Goal: Task Accomplishment & Management: Use online tool/utility

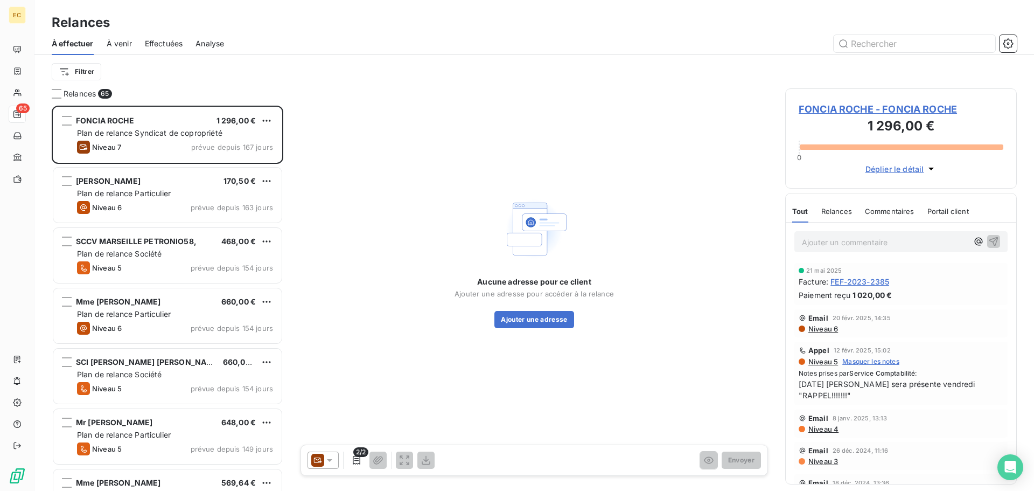
scroll to position [377, 223]
type input "2317"
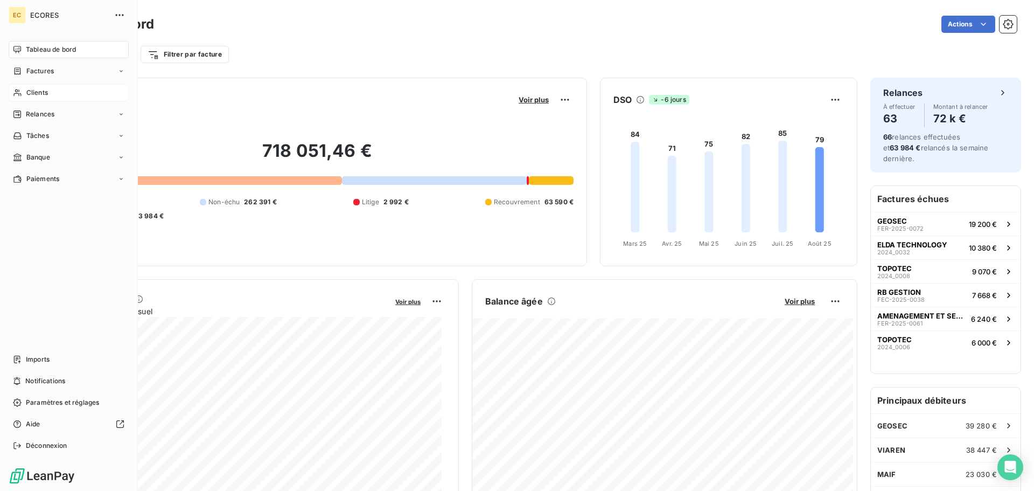
click at [31, 91] on span "Clients" at bounding box center [37, 93] width 22 height 10
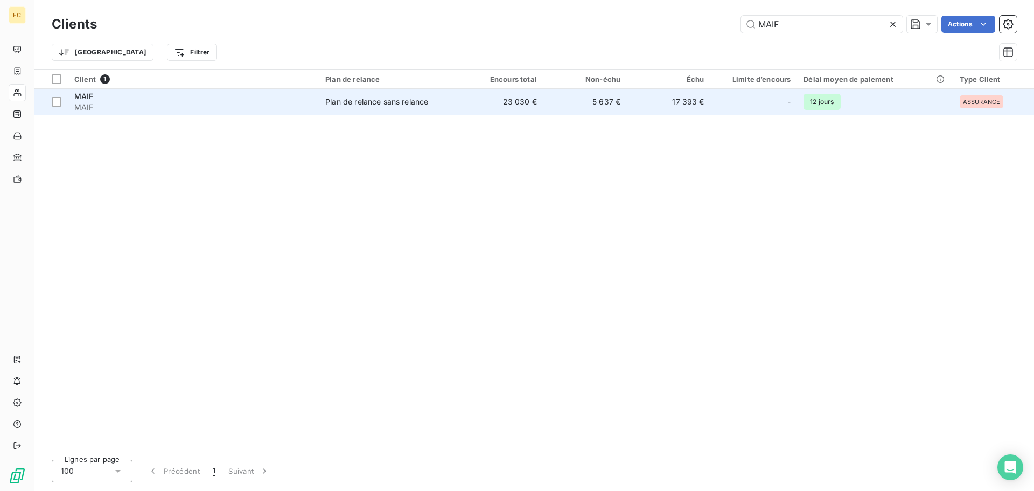
type input "MAIF"
click at [216, 102] on span "MAIF" at bounding box center [193, 107] width 238 height 11
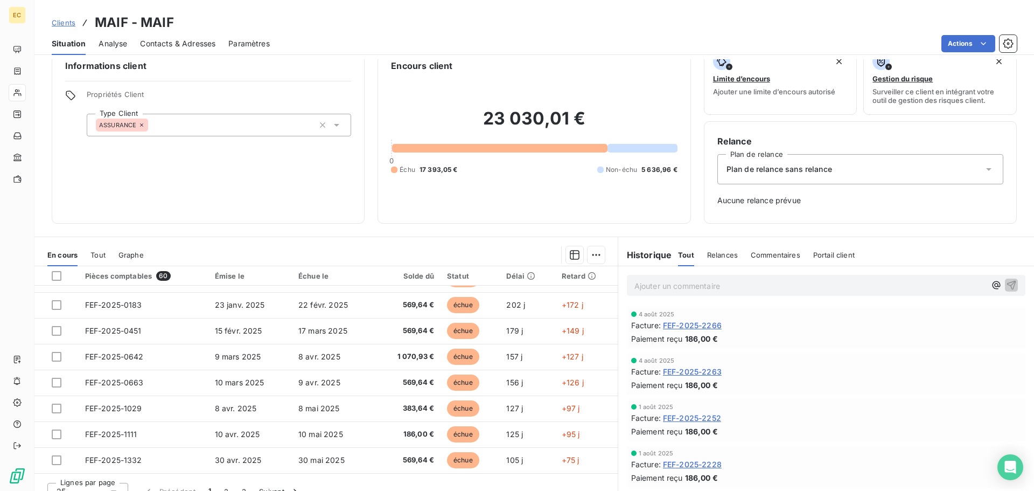
scroll to position [35, 0]
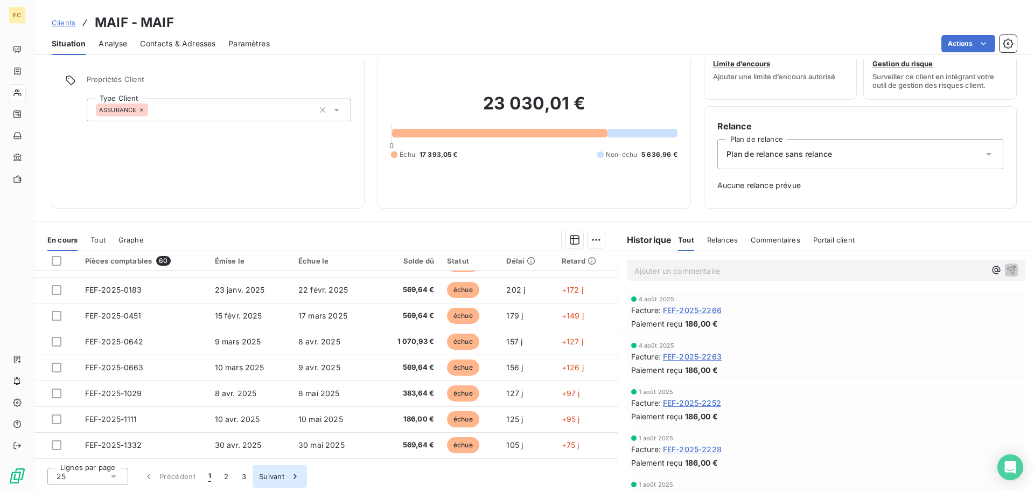
click at [266, 480] on button "Suivant" at bounding box center [280, 476] width 54 height 23
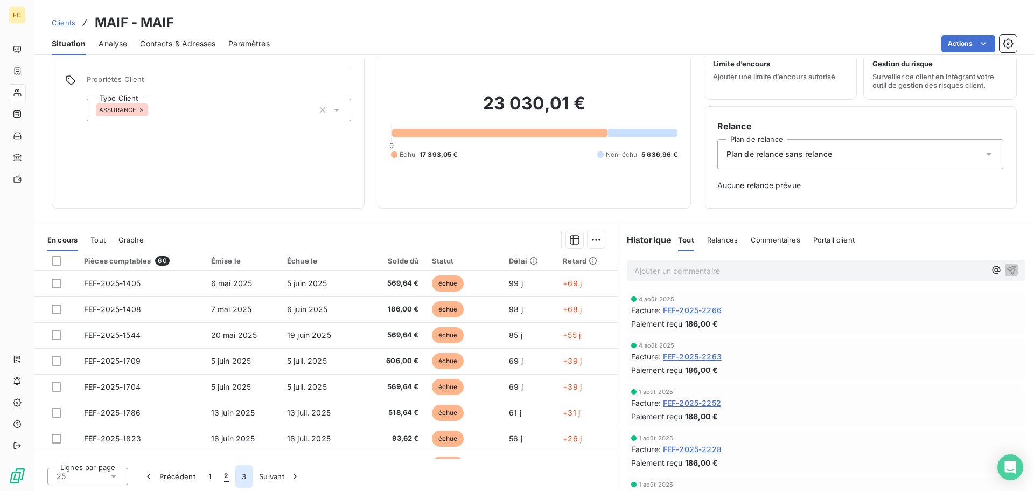
click at [246, 475] on button "3" at bounding box center [243, 476] width 17 height 23
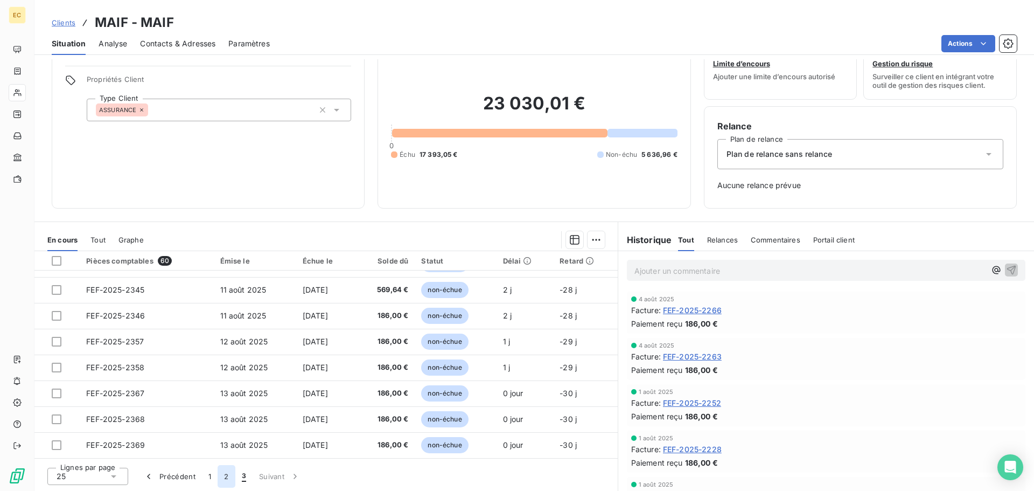
click at [226, 479] on button "2" at bounding box center [226, 476] width 17 height 23
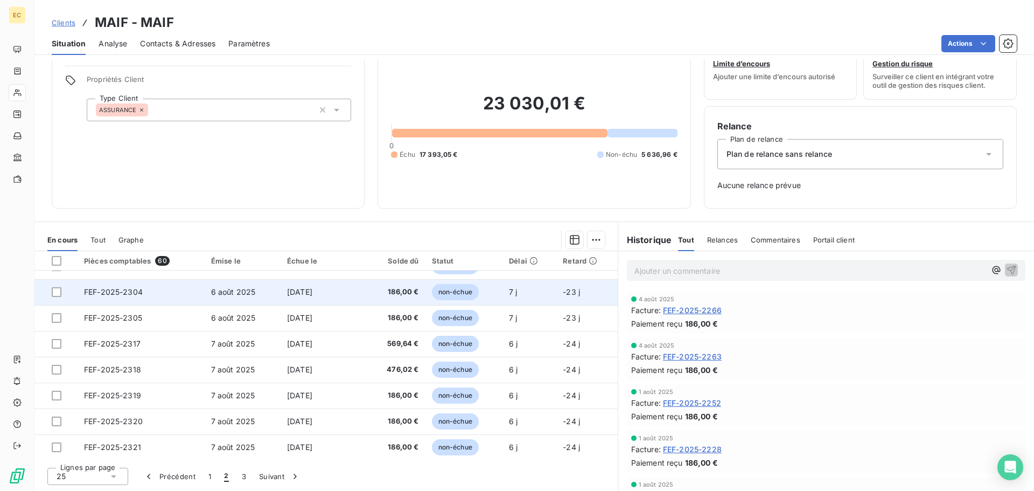
scroll to position [459, 0]
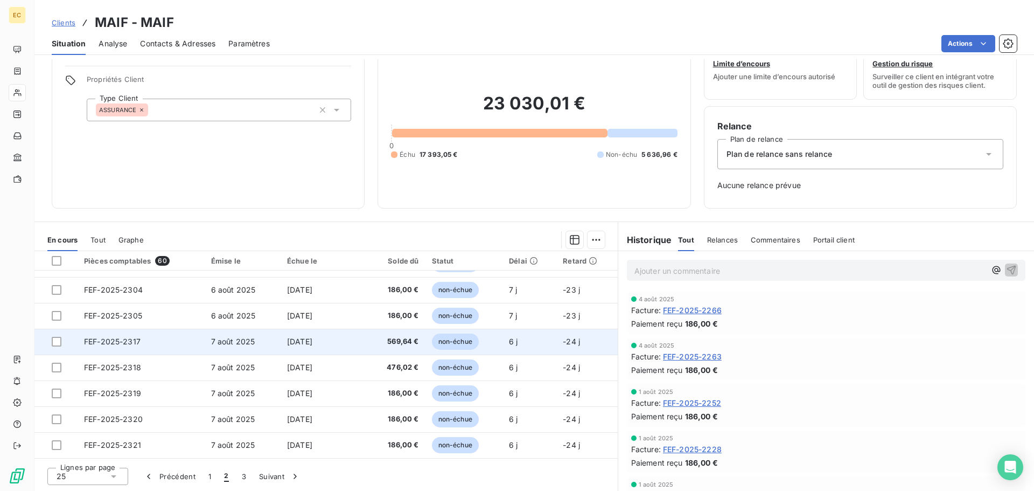
click at [195, 344] on td "FEF-2025-2317" at bounding box center [141, 341] width 127 height 26
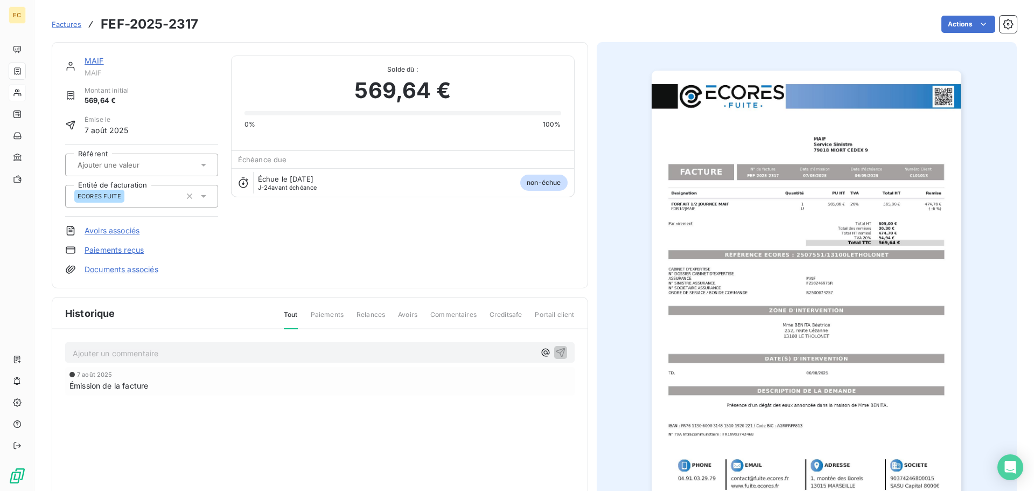
click at [142, 250] on link "Paiements reçus" at bounding box center [114, 249] width 59 height 11
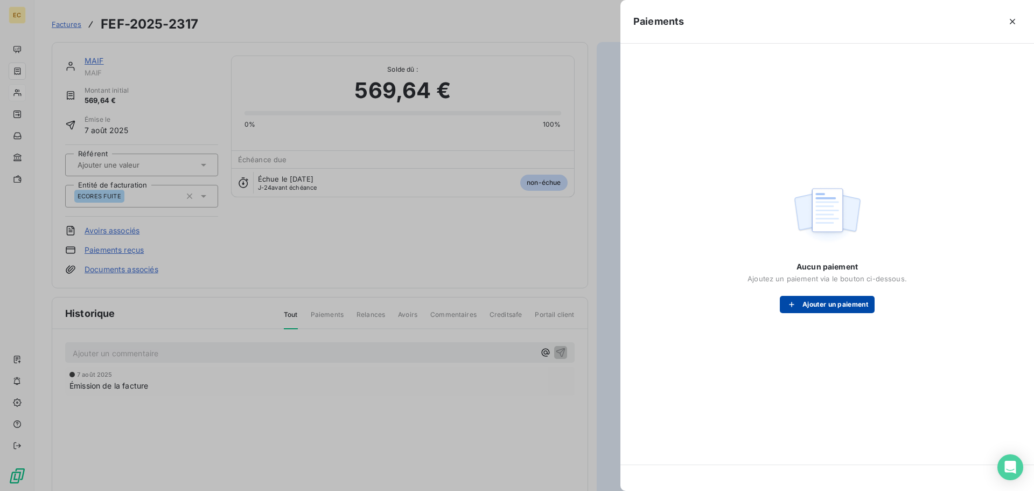
click at [816, 303] on button "Ajouter un paiement" at bounding box center [827, 304] width 95 height 17
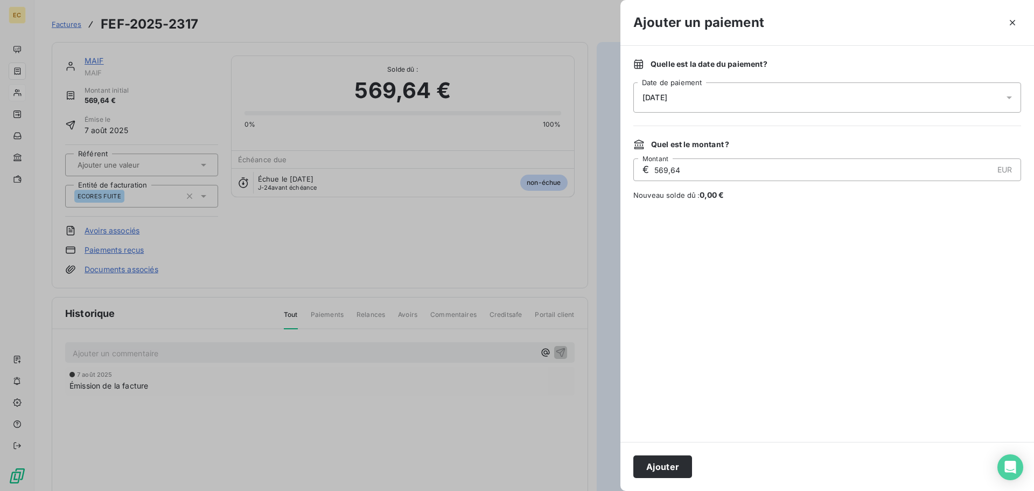
click at [719, 97] on div "[DATE]" at bounding box center [827, 97] width 388 height 30
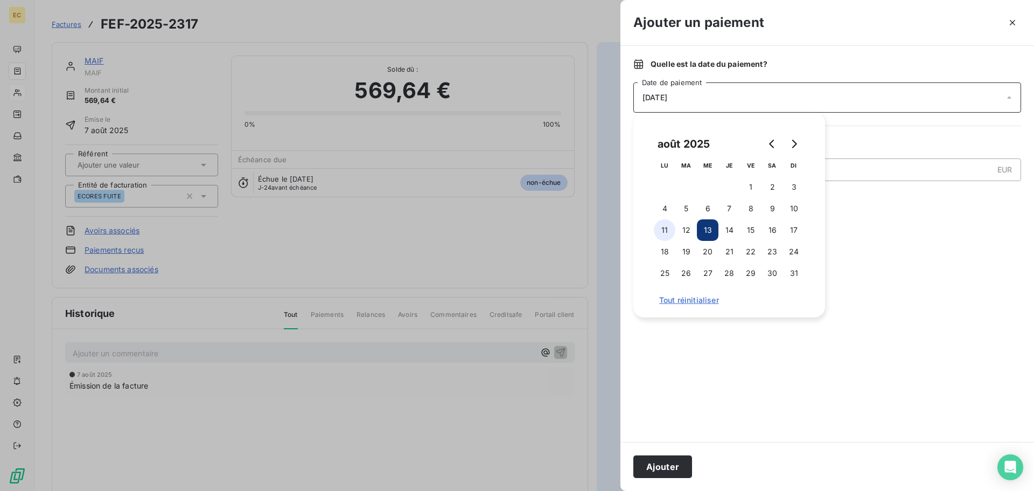
click at [661, 234] on button "11" at bounding box center [665, 230] width 22 height 22
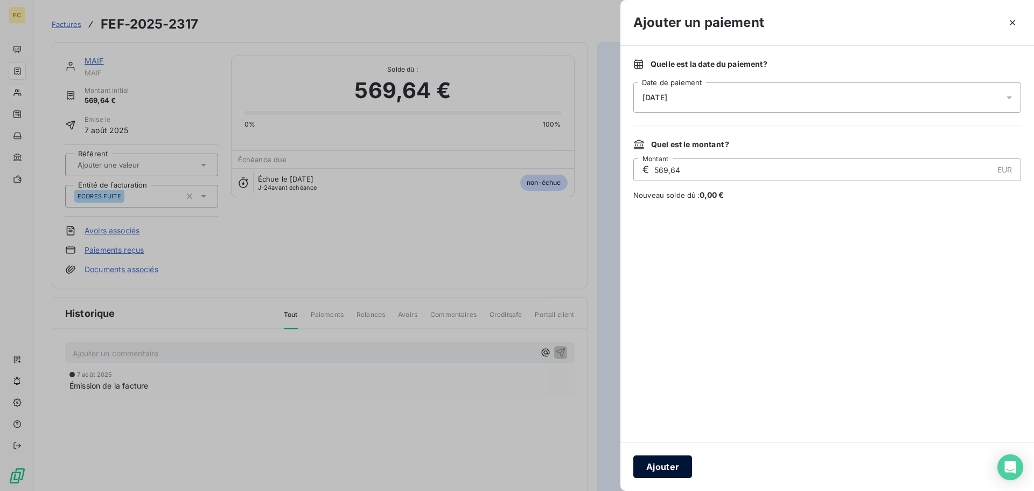
click at [663, 464] on button "Ajouter" at bounding box center [662, 466] width 59 height 23
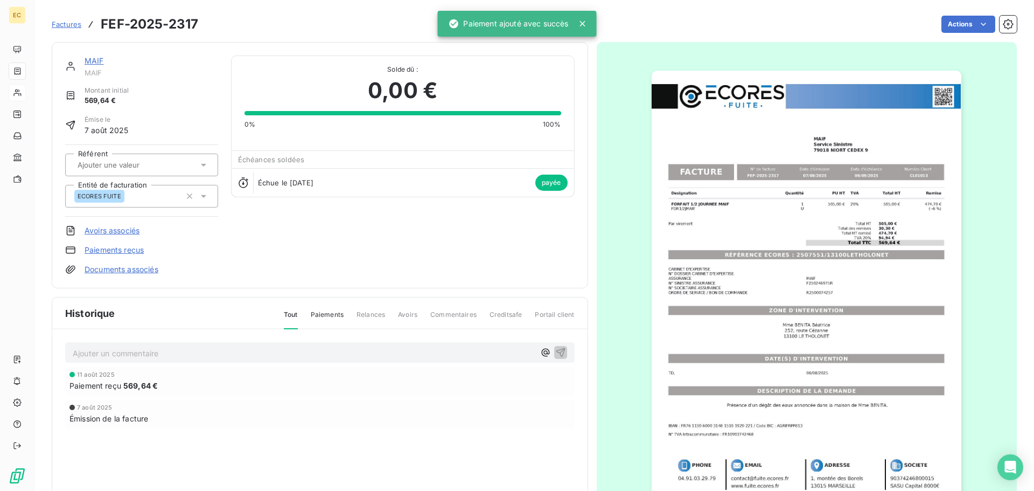
click at [71, 25] on span "Factures" at bounding box center [67, 24] width 30 height 9
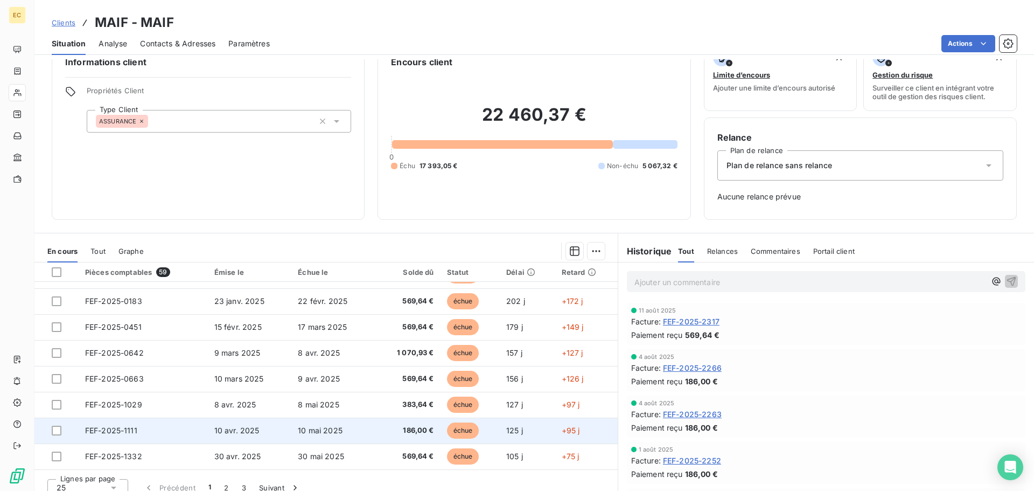
scroll to position [35, 0]
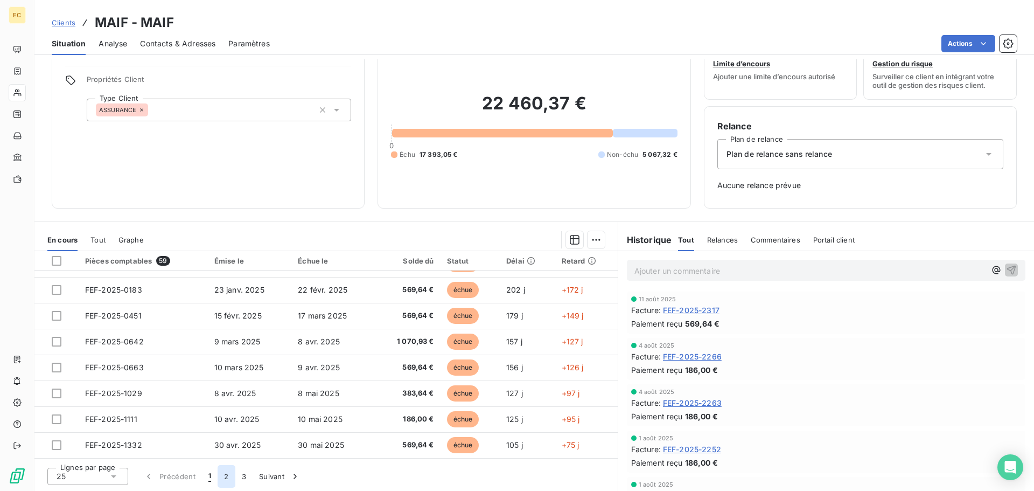
click at [226, 476] on button "2" at bounding box center [226, 476] width 17 height 23
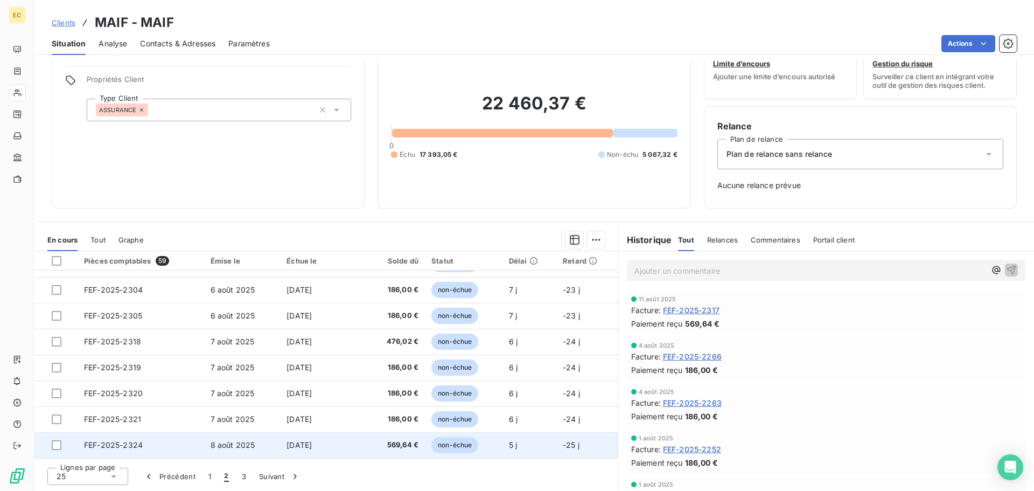
click at [216, 445] on span "8 août 2025" at bounding box center [233, 444] width 45 height 9
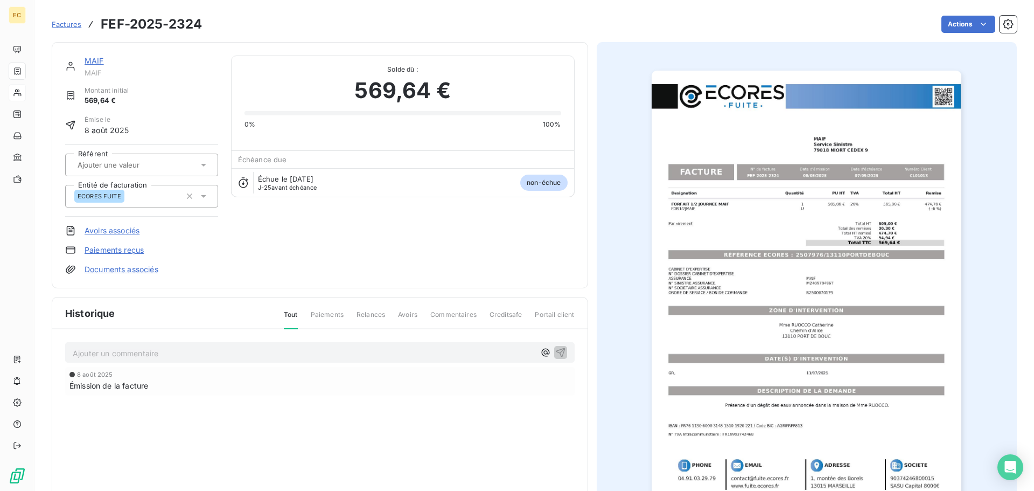
click at [99, 248] on link "Paiements reçus" at bounding box center [114, 249] width 59 height 11
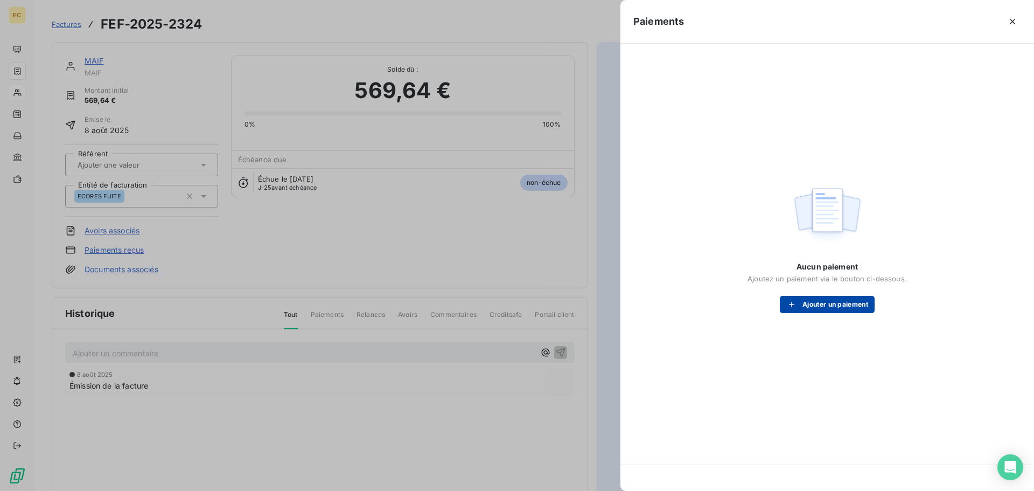
click at [820, 309] on button "Ajouter un paiement" at bounding box center [827, 304] width 95 height 17
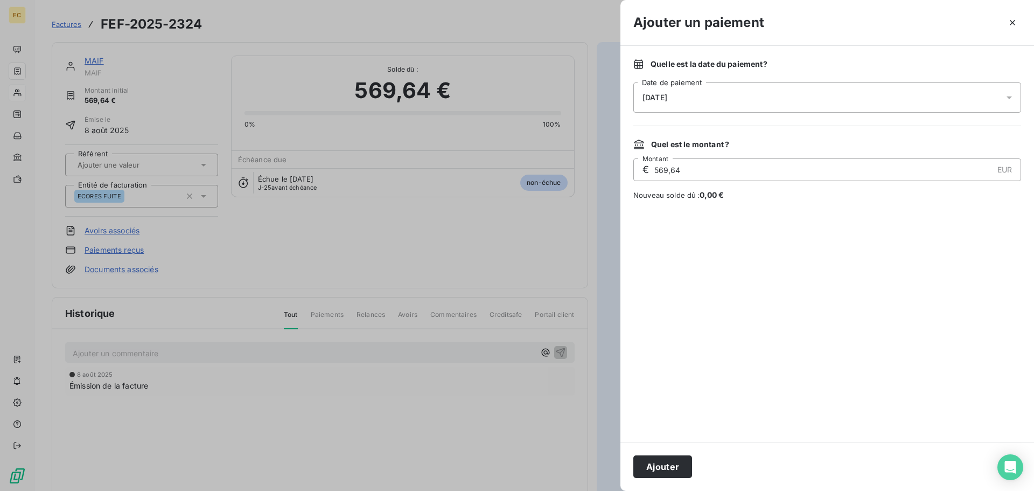
click at [689, 98] on div "[DATE]" at bounding box center [827, 97] width 388 height 30
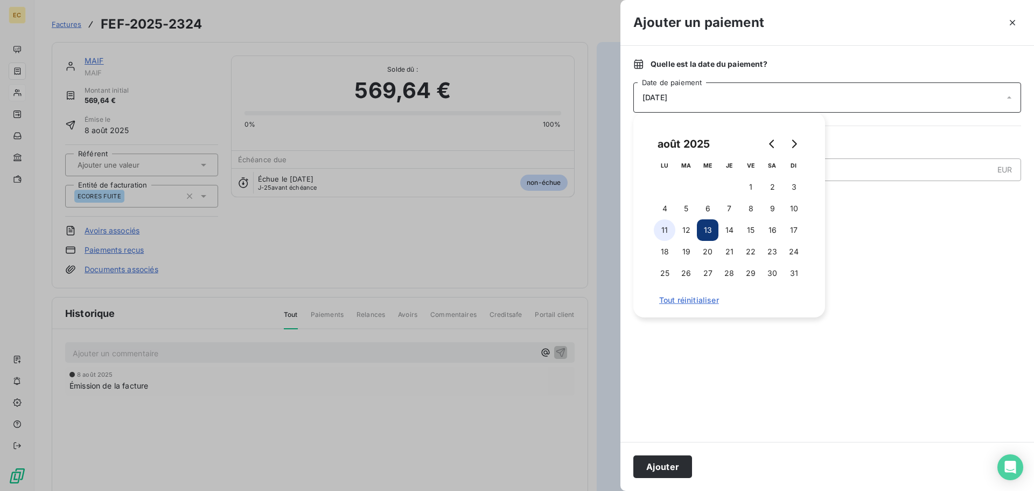
click at [663, 232] on button "11" at bounding box center [665, 230] width 22 height 22
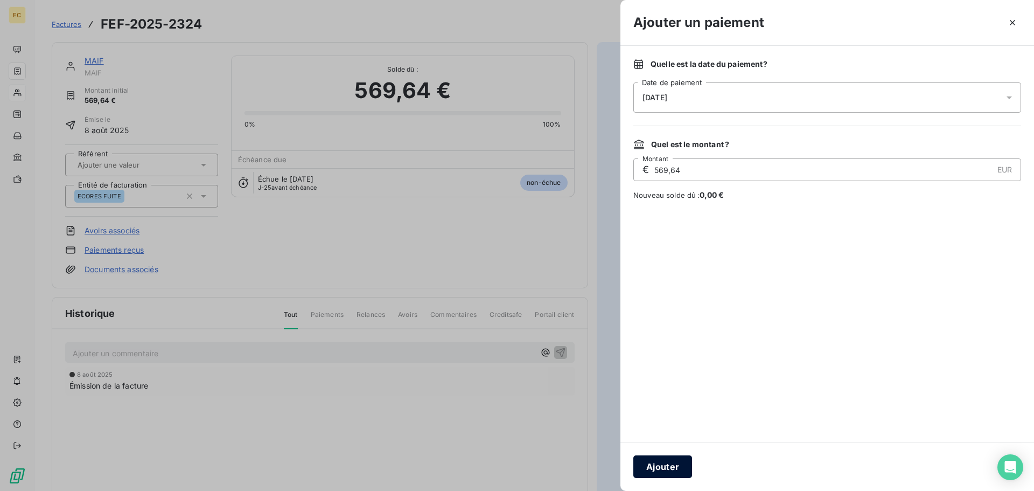
click at [679, 466] on button "Ajouter" at bounding box center [662, 466] width 59 height 23
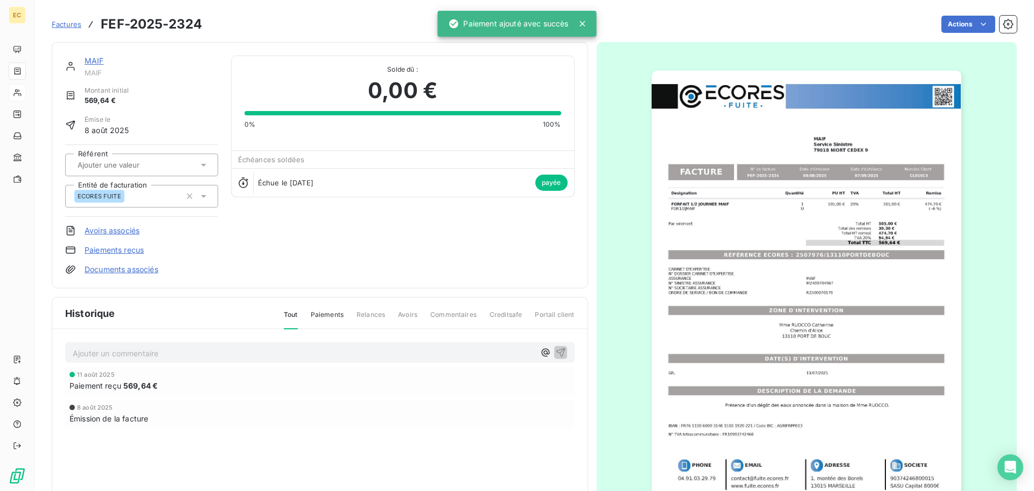
click at [65, 24] on span "Factures" at bounding box center [67, 24] width 30 height 9
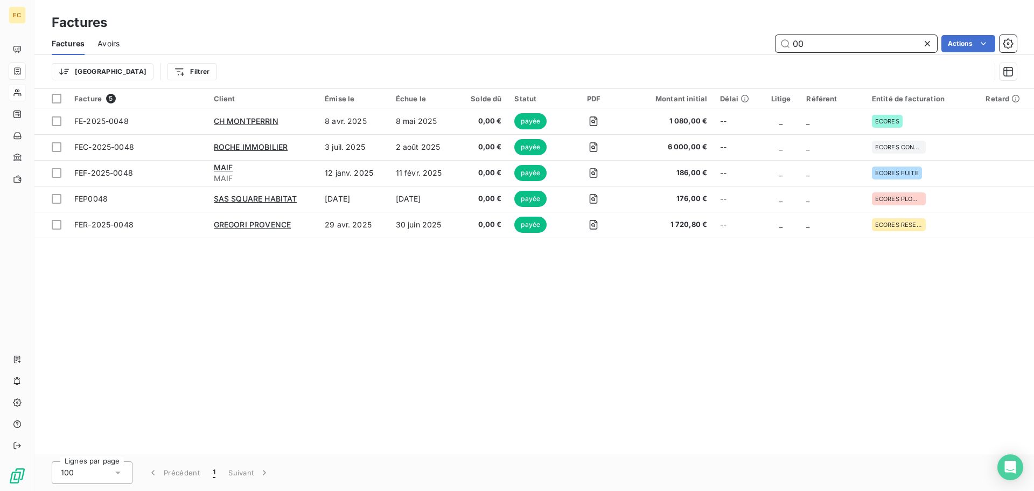
type input "0"
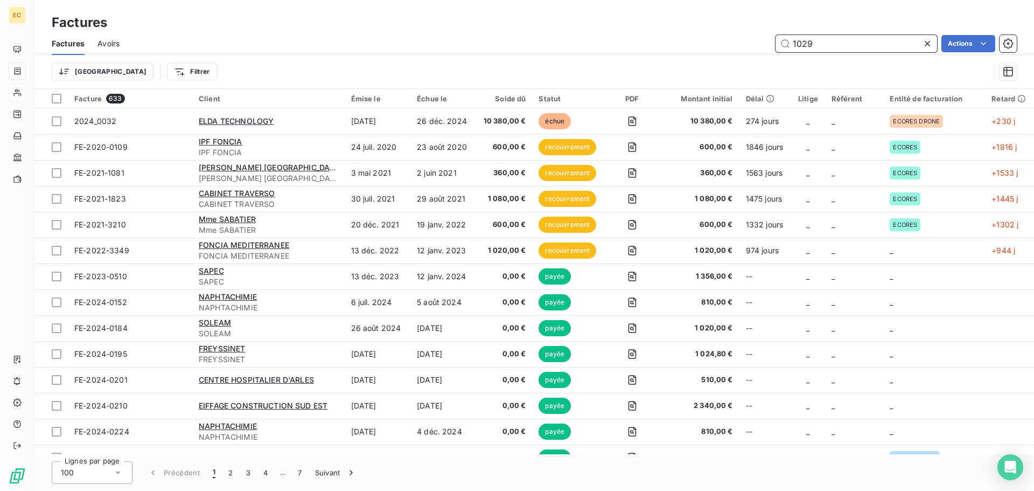
type input "1029"
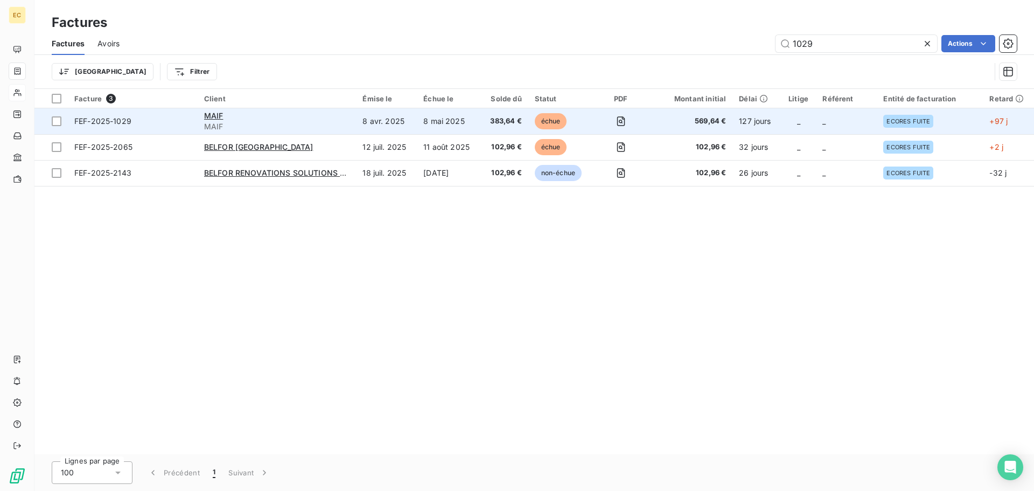
click at [307, 121] on span "MAIF" at bounding box center [277, 126] width 146 height 11
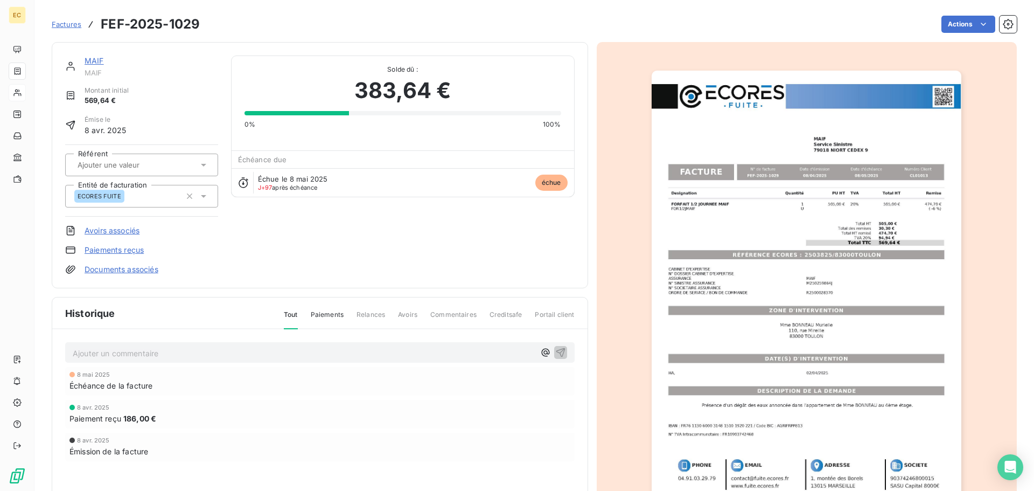
click at [124, 250] on link "Paiements reçus" at bounding box center [114, 249] width 59 height 11
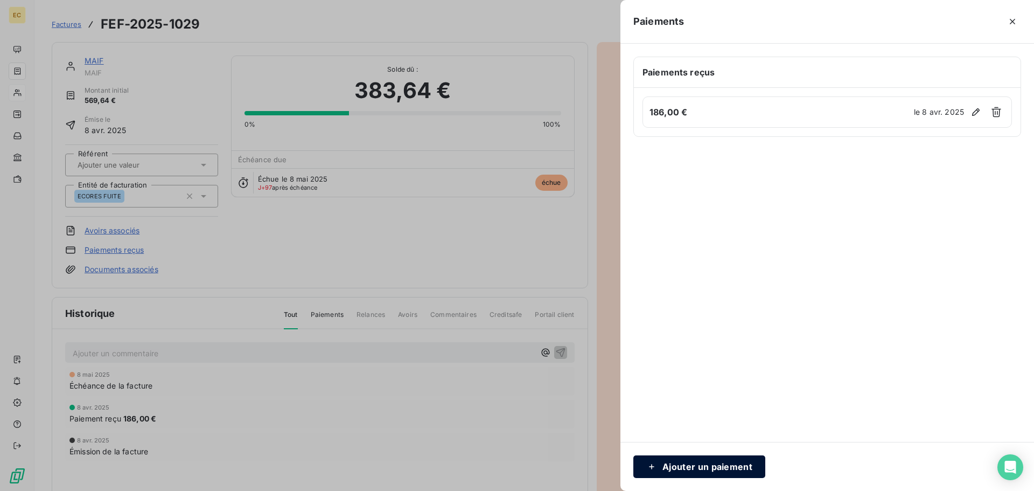
click at [700, 465] on button "Ajouter un paiement" at bounding box center [699, 466] width 132 height 23
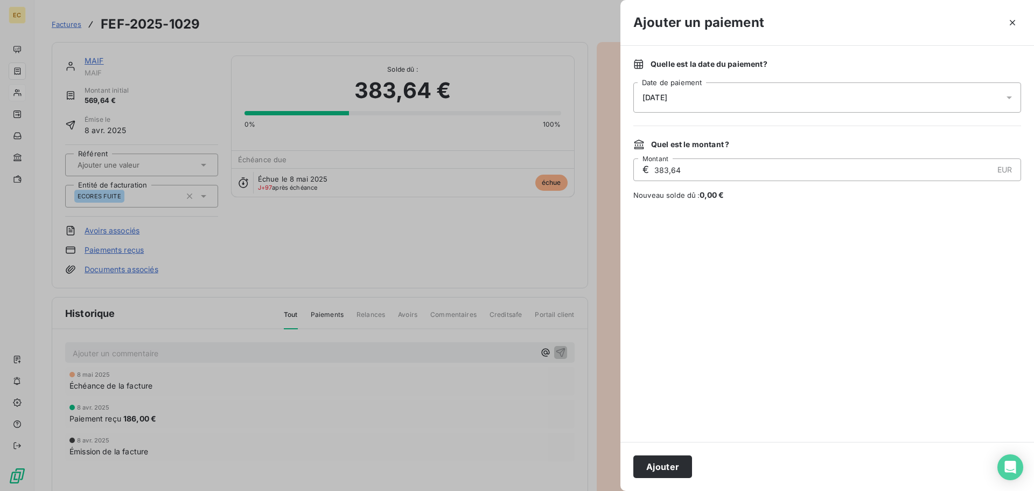
click at [682, 104] on div "[DATE]" at bounding box center [827, 97] width 388 height 30
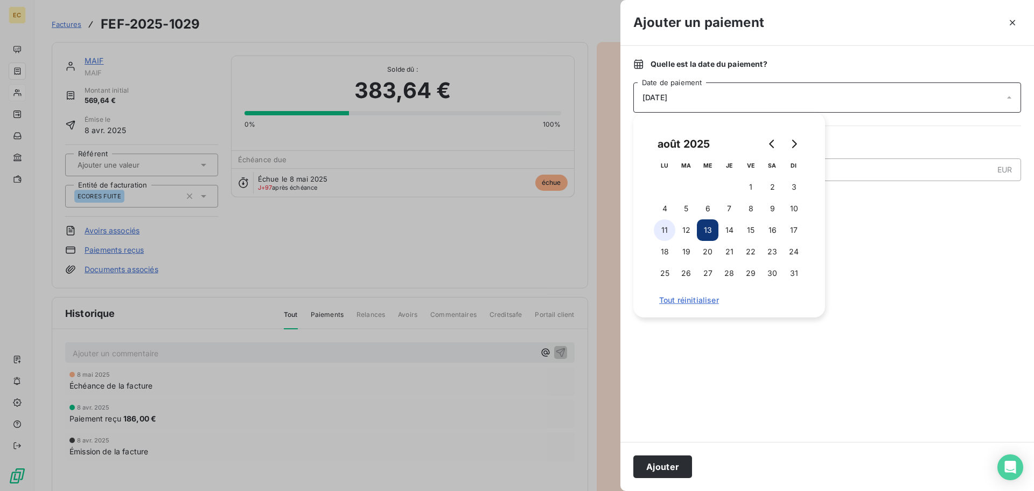
click at [666, 230] on button "11" at bounding box center [665, 230] width 22 height 22
click at [668, 462] on button "Ajouter" at bounding box center [662, 466] width 59 height 23
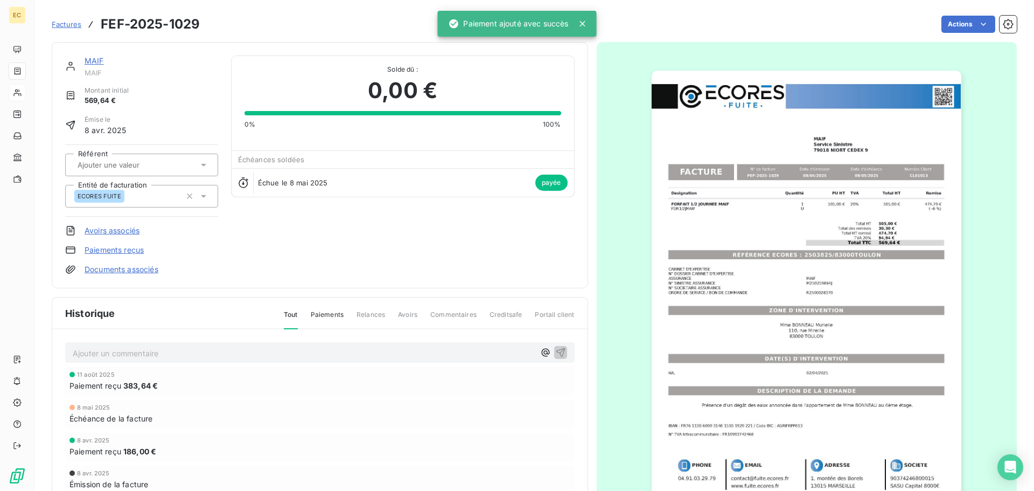
click at [61, 22] on span "Factures" at bounding box center [67, 24] width 30 height 9
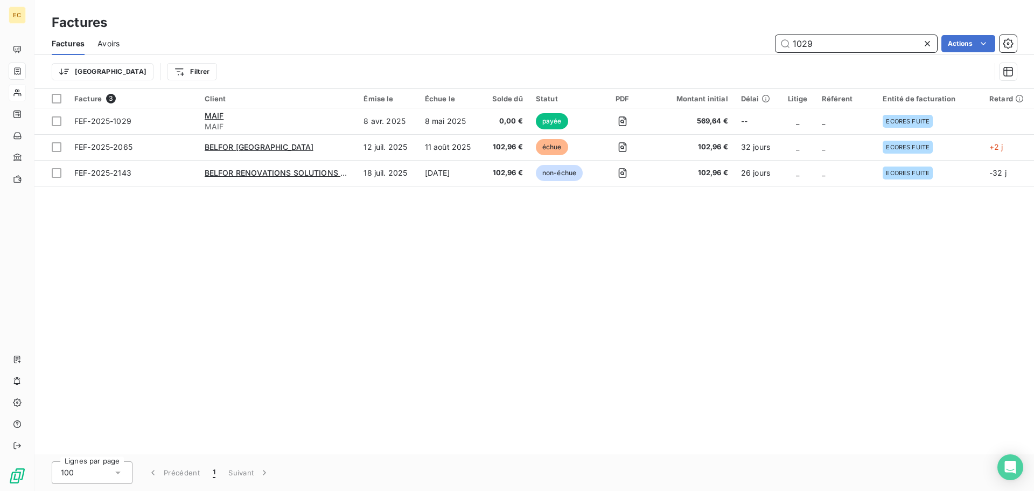
drag, startPoint x: 817, startPoint y: 41, endPoint x: 796, endPoint y: 36, distance: 21.7
click at [794, 40] on input "1029" at bounding box center [856, 43] width 162 height 17
type input "2318"
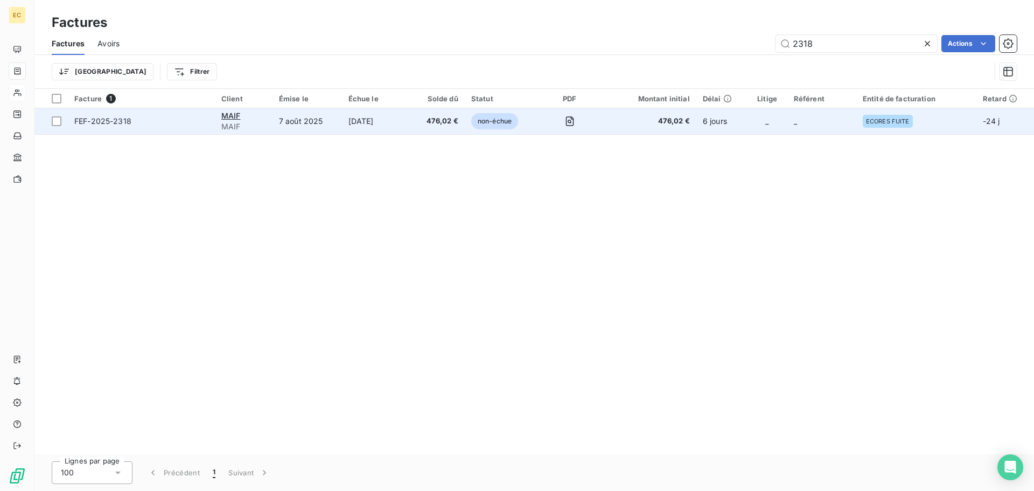
click at [193, 121] on span "FEF-2025-2318" at bounding box center [141, 121] width 134 height 11
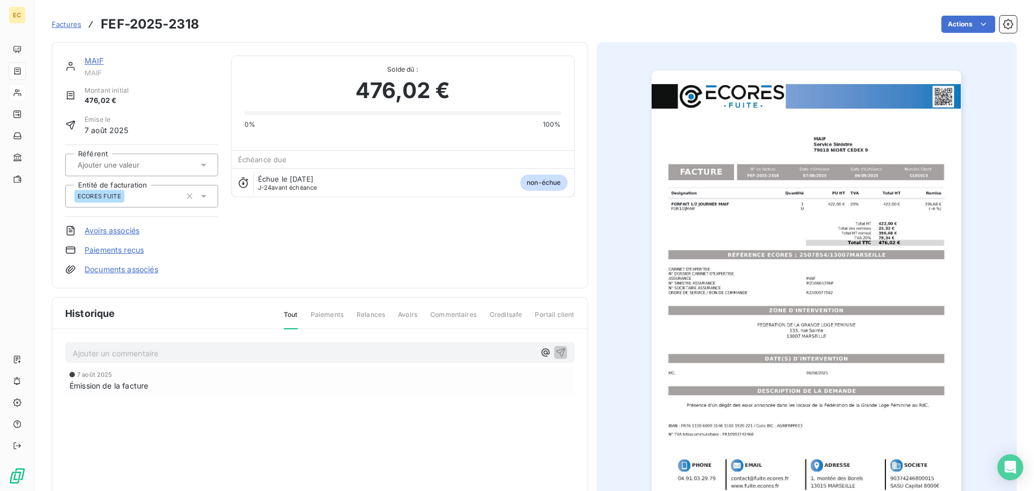
click at [108, 251] on link "Paiements reçus" at bounding box center [114, 249] width 59 height 11
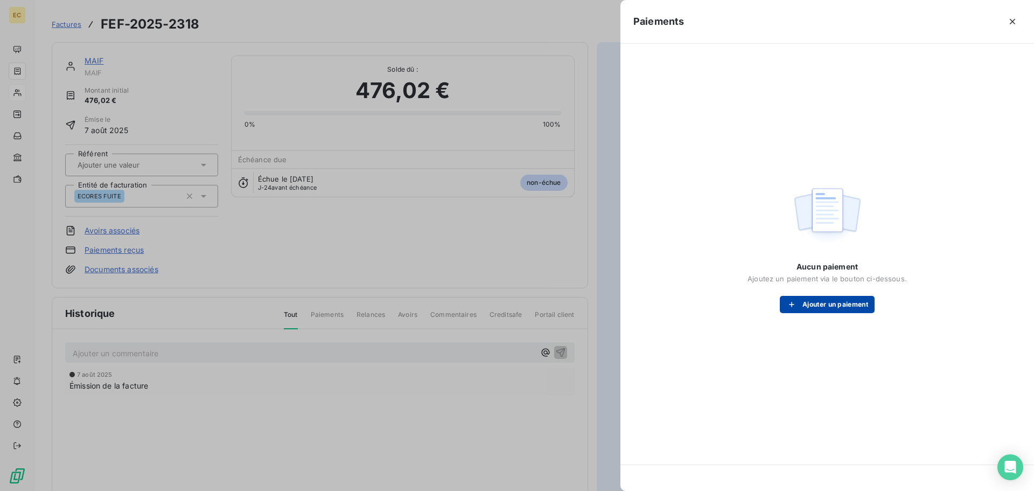
click at [829, 306] on button "Ajouter un paiement" at bounding box center [827, 304] width 95 height 17
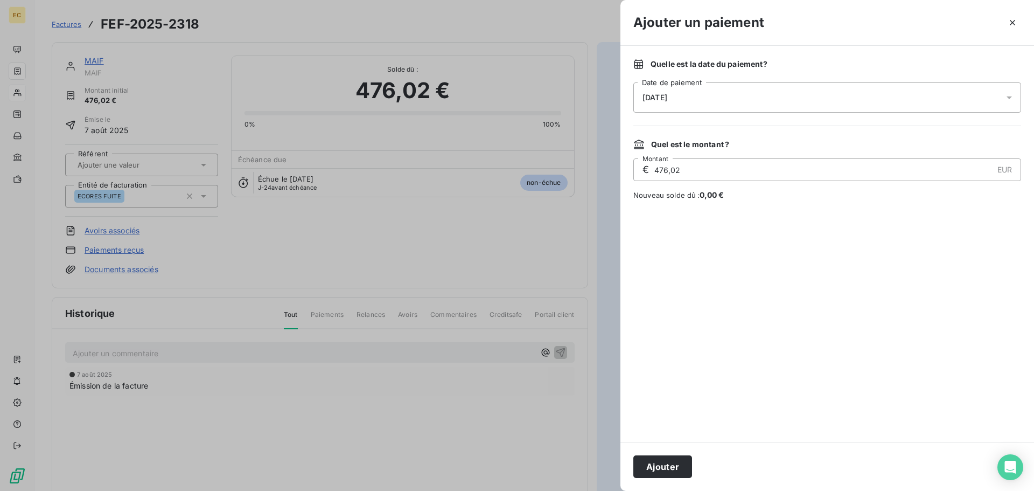
click at [720, 97] on div "[DATE]" at bounding box center [827, 97] width 388 height 30
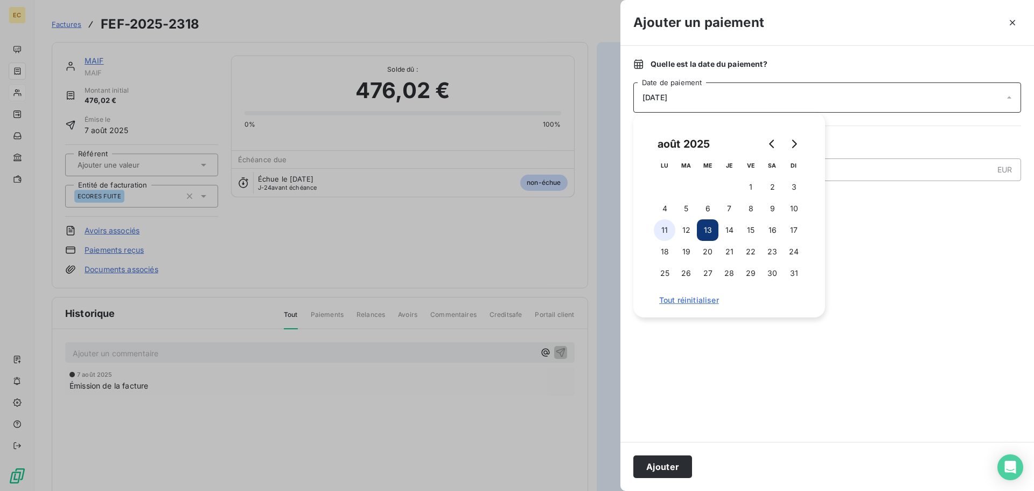
click at [665, 227] on button "11" at bounding box center [665, 230] width 22 height 22
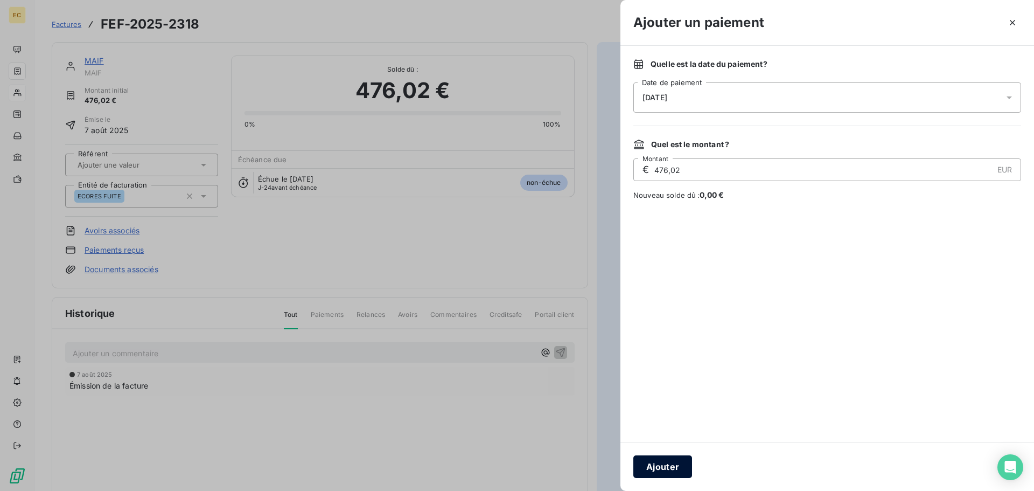
drag, startPoint x: 670, startPoint y: 467, endPoint x: 621, endPoint y: 291, distance: 182.1
click at [670, 466] on button "Ajouter" at bounding box center [662, 466] width 59 height 23
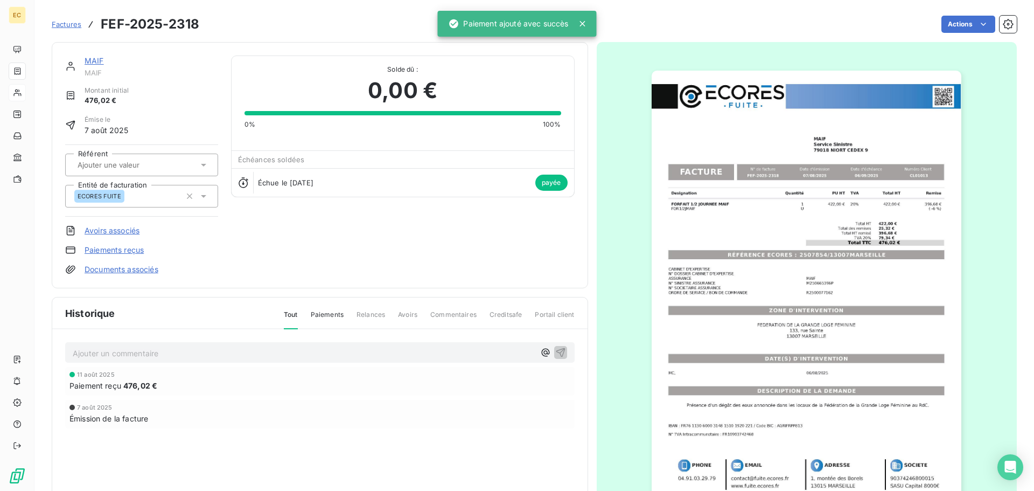
click at [62, 20] on span "Factures" at bounding box center [67, 24] width 30 height 9
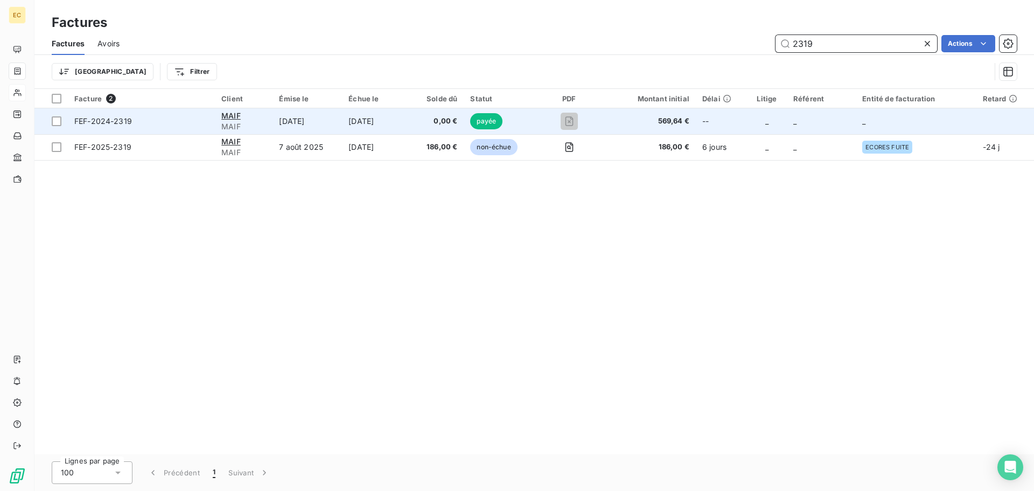
type input "2319"
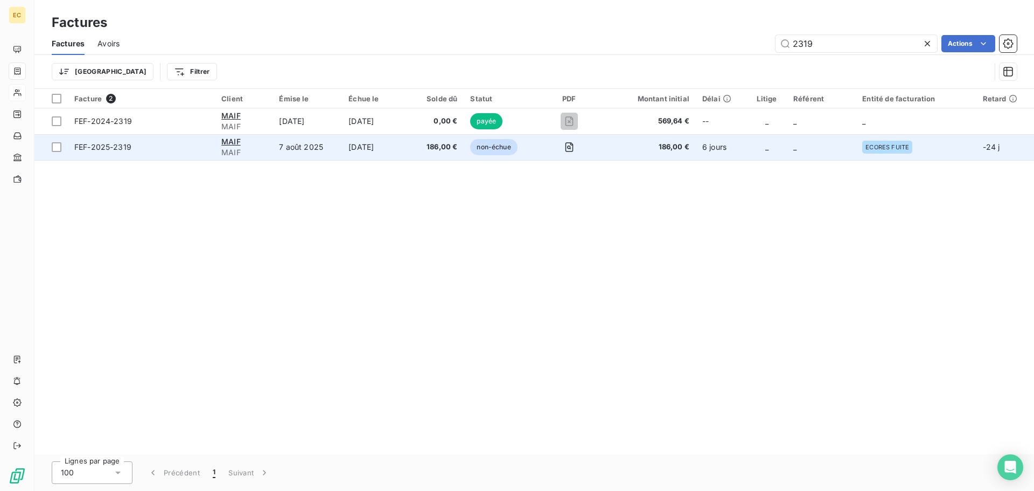
click at [169, 143] on span "FEF-2025-2319" at bounding box center [141, 147] width 134 height 11
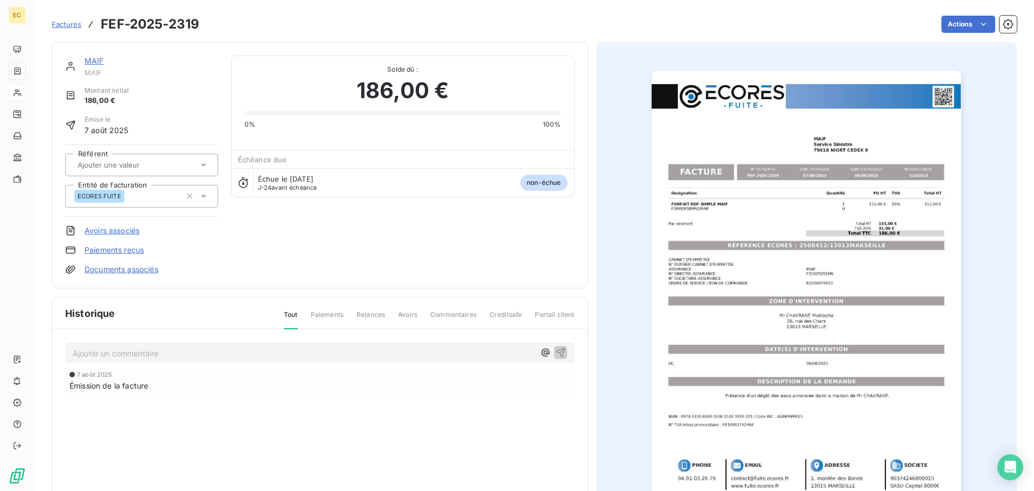
click at [123, 251] on link "Paiements reçus" at bounding box center [114, 249] width 59 height 11
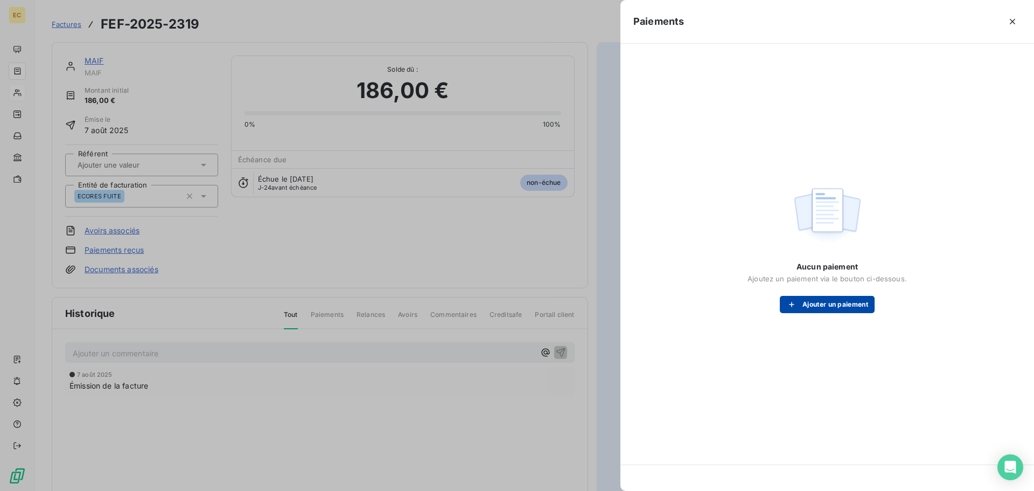
click at [805, 298] on button "Ajouter un paiement" at bounding box center [827, 304] width 95 height 17
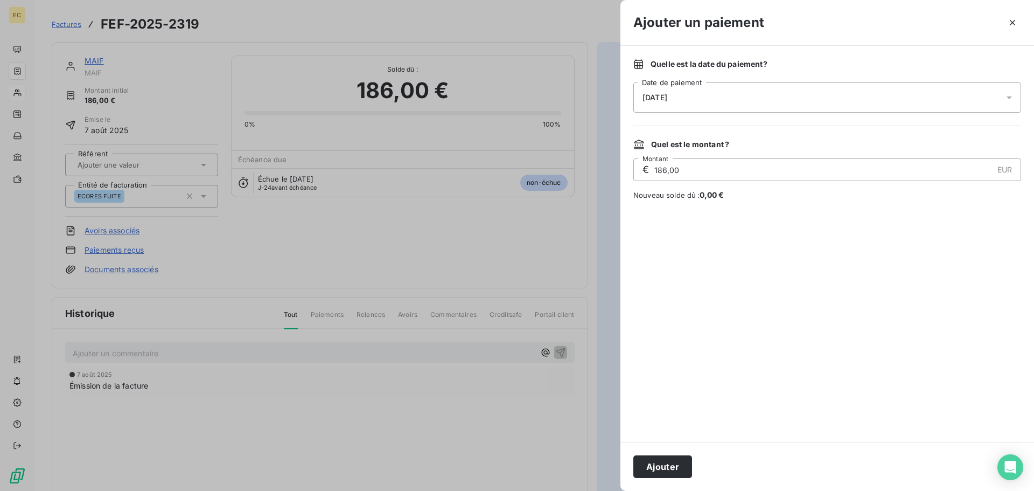
click at [694, 86] on div "[DATE]" at bounding box center [827, 97] width 388 height 30
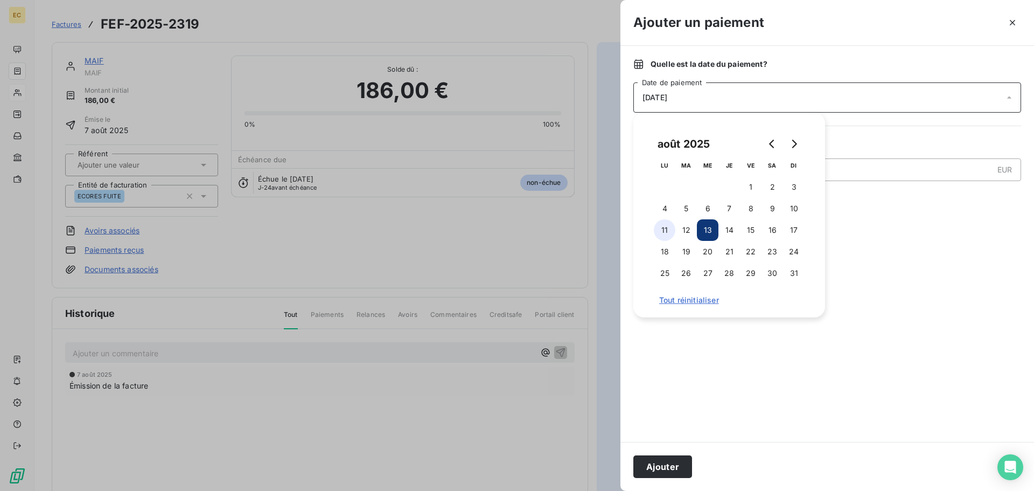
click at [665, 229] on button "11" at bounding box center [665, 230] width 22 height 22
click at [673, 464] on button "Ajouter" at bounding box center [662, 466] width 59 height 23
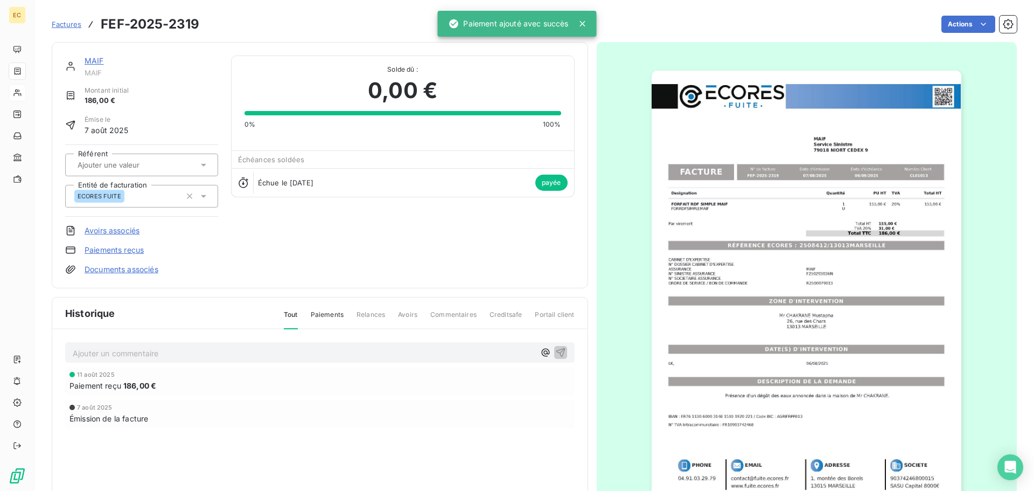
click at [60, 24] on span "Factures" at bounding box center [67, 24] width 30 height 9
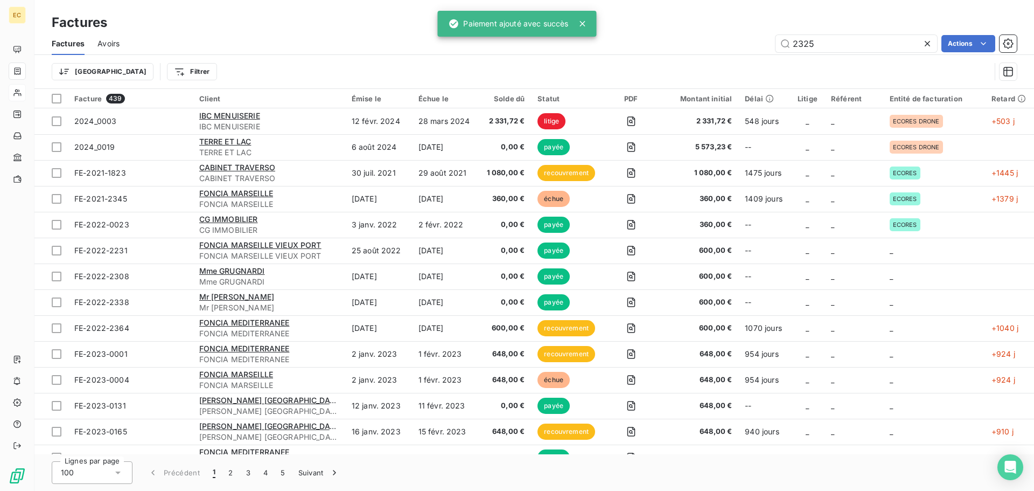
type input "2325"
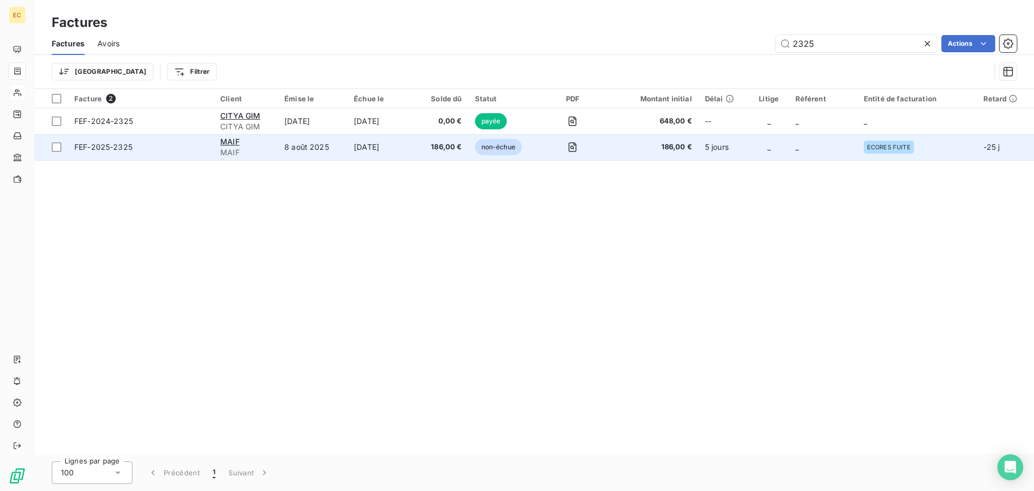
click at [181, 155] on td "FEF-2025-2325" at bounding box center [141, 147] width 146 height 26
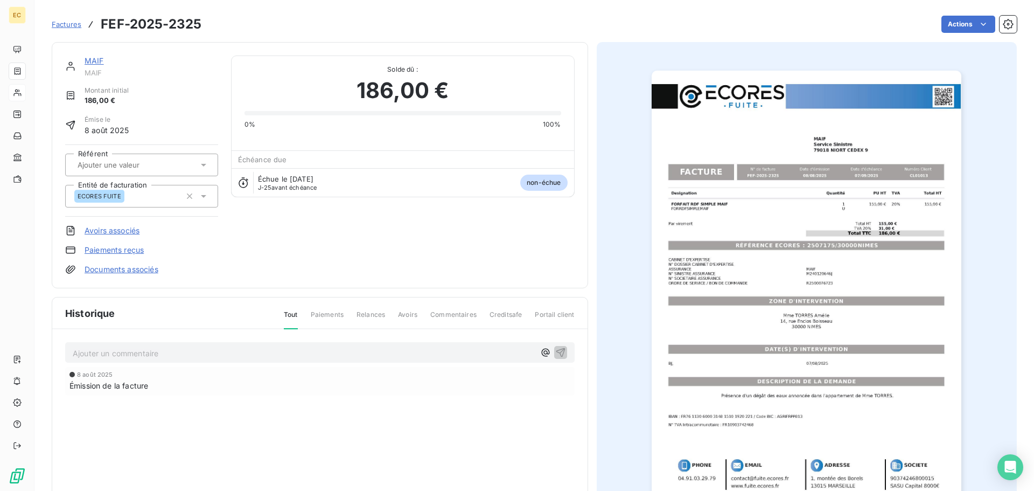
click at [115, 251] on link "Paiements reçus" at bounding box center [114, 249] width 59 height 11
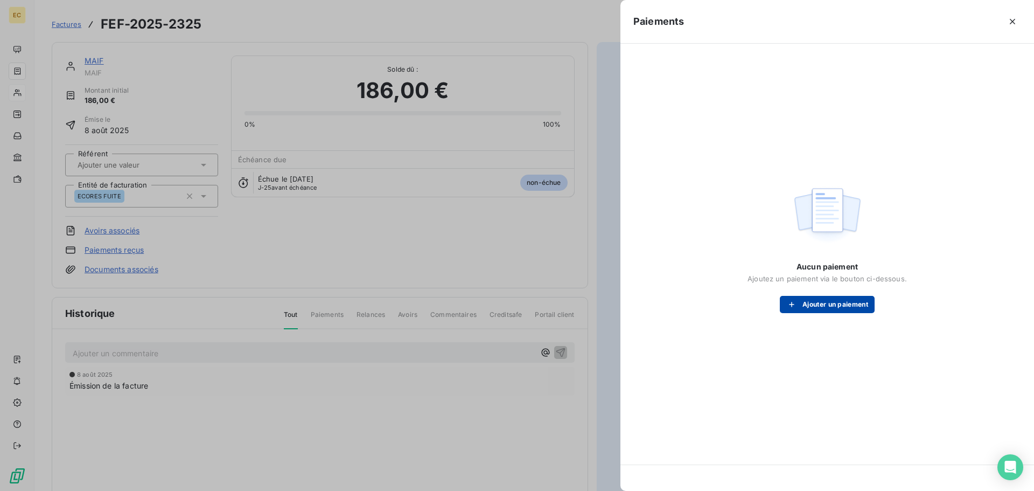
click at [799, 303] on button "Ajouter un paiement" at bounding box center [827, 304] width 95 height 17
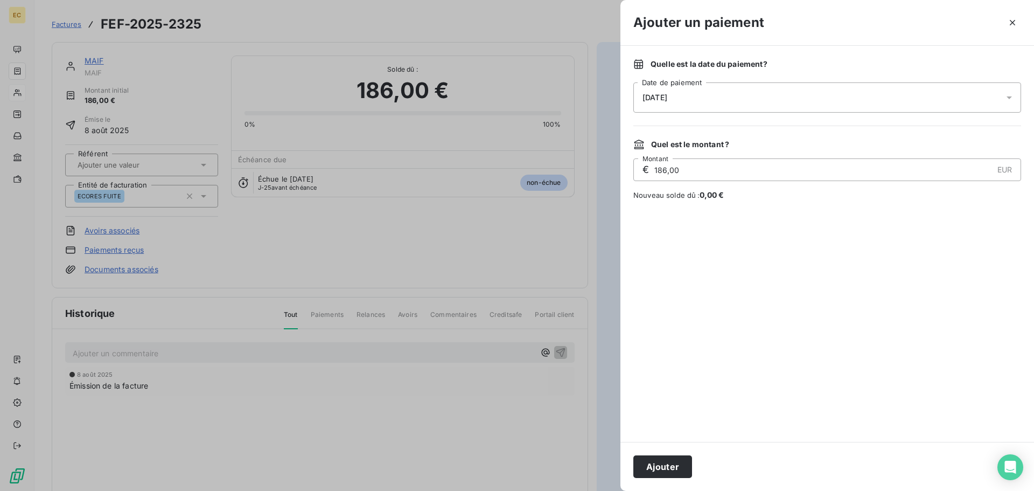
click at [667, 99] on span "[DATE]" at bounding box center [654, 97] width 25 height 9
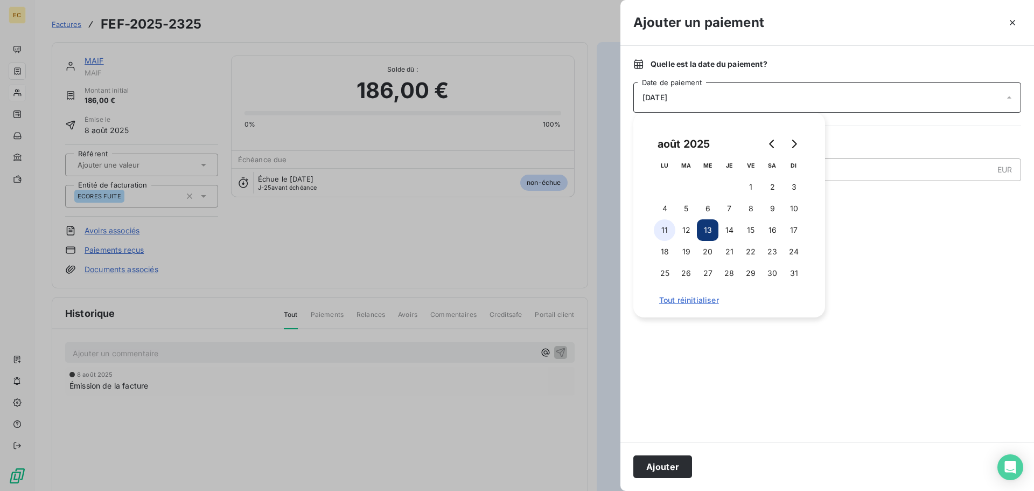
click at [666, 228] on button "11" at bounding box center [665, 230] width 22 height 22
drag, startPoint x: 663, startPoint y: 466, endPoint x: 669, endPoint y: 464, distance: 6.3
click at [663, 466] on button "Ajouter" at bounding box center [662, 466] width 59 height 23
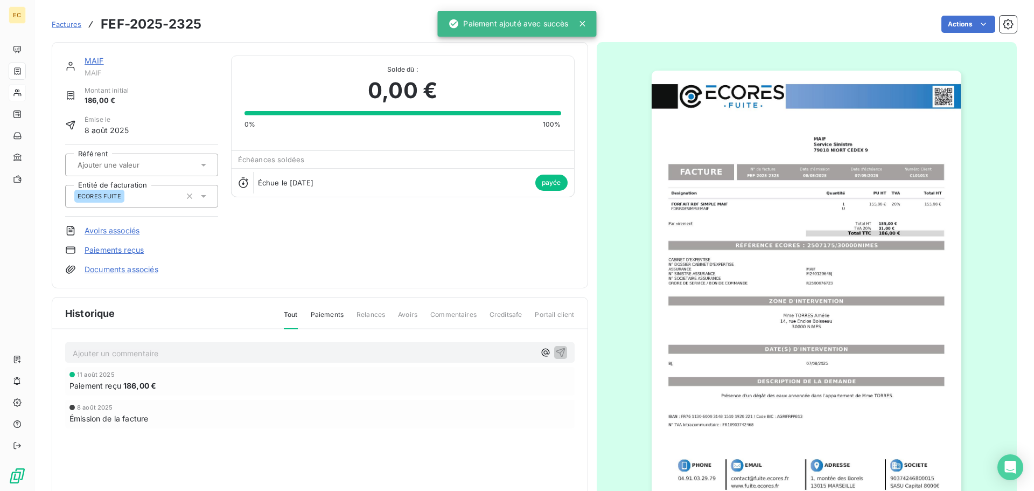
click at [60, 23] on span "Factures" at bounding box center [67, 24] width 30 height 9
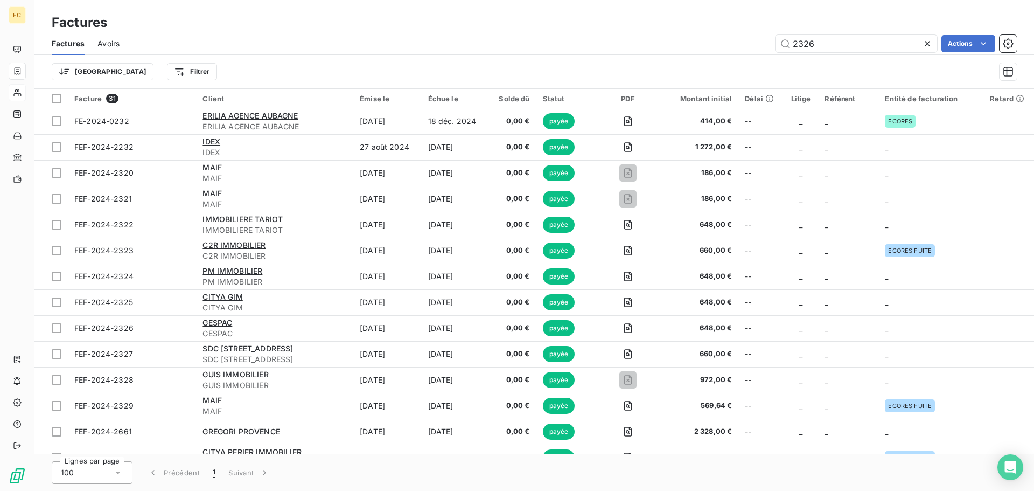
type input "2326"
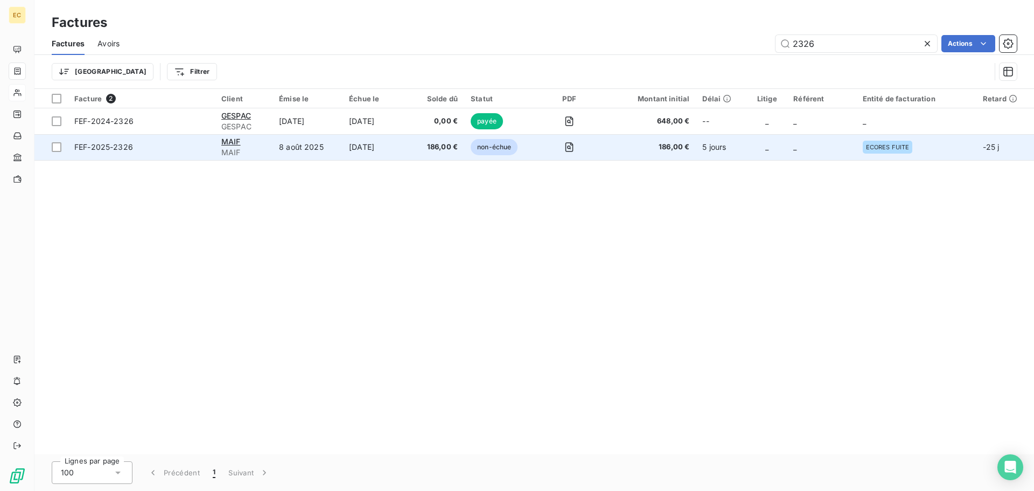
click at [154, 155] on td "FEF-2025-2326" at bounding box center [141, 147] width 147 height 26
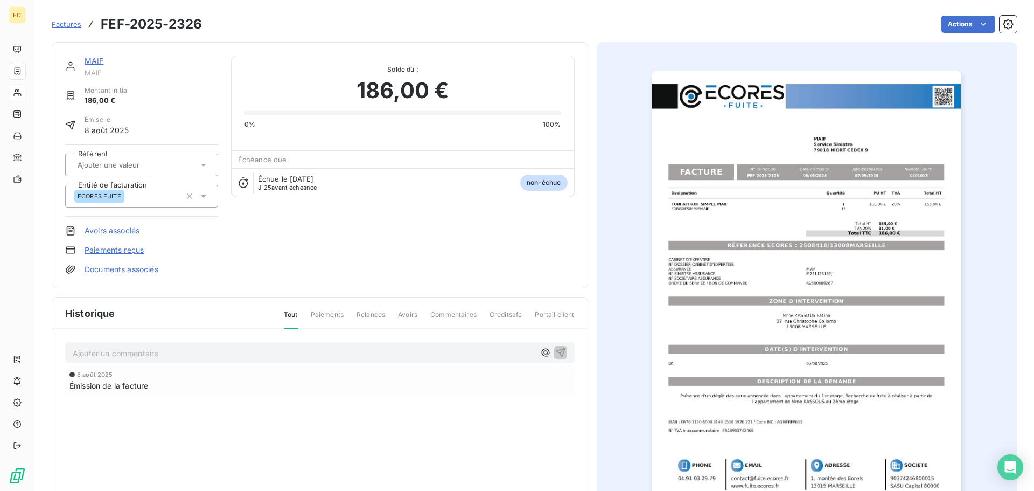
click at [123, 248] on link "Paiements reçus" at bounding box center [114, 249] width 59 height 11
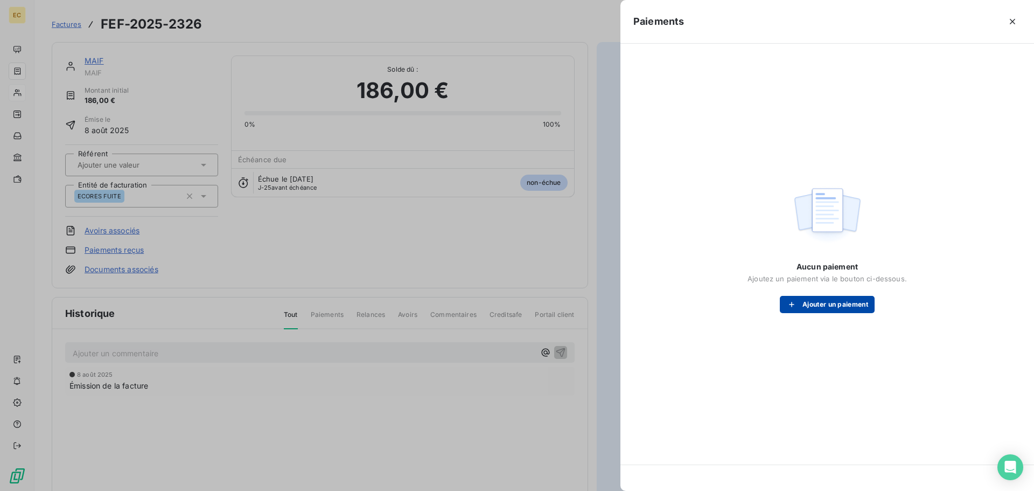
click at [809, 302] on button "Ajouter un paiement" at bounding box center [827, 304] width 95 height 17
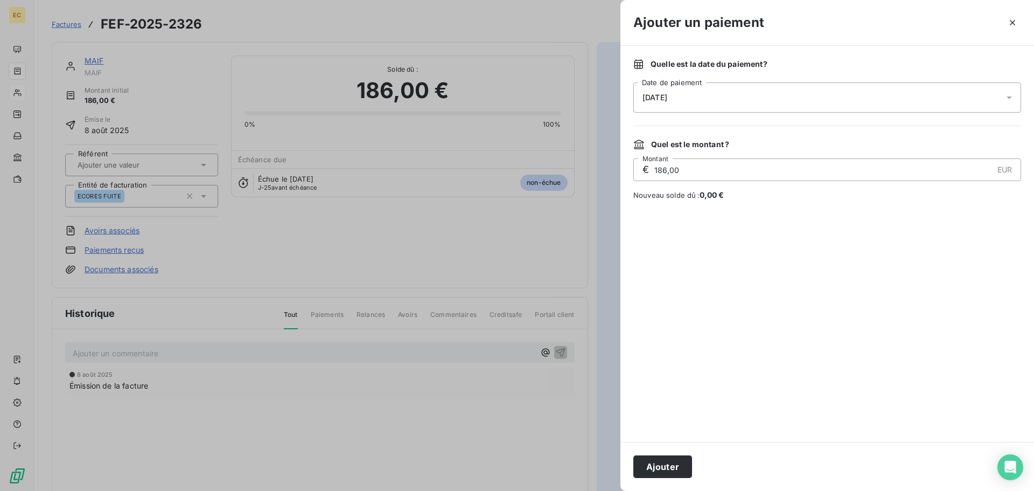
click at [730, 99] on div "[DATE]" at bounding box center [827, 97] width 388 height 30
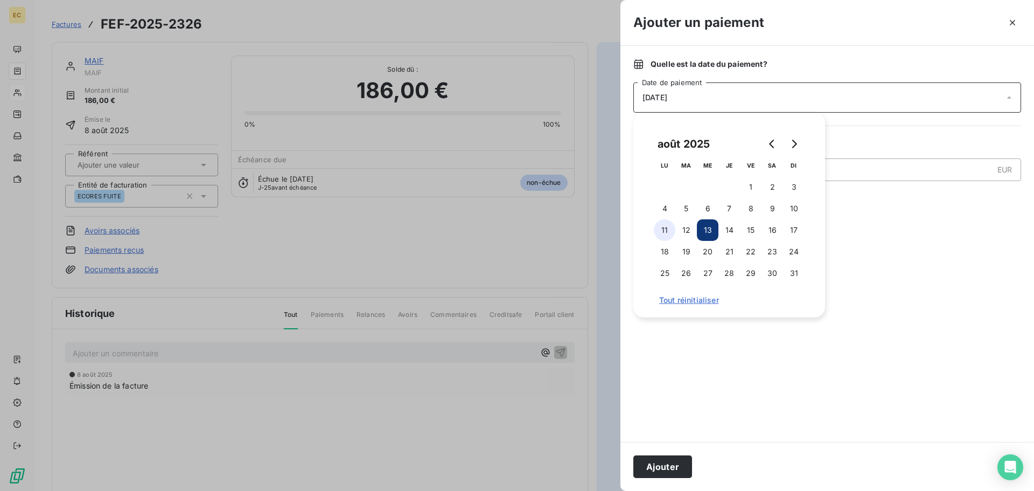
click at [666, 231] on button "11" at bounding box center [665, 230] width 22 height 22
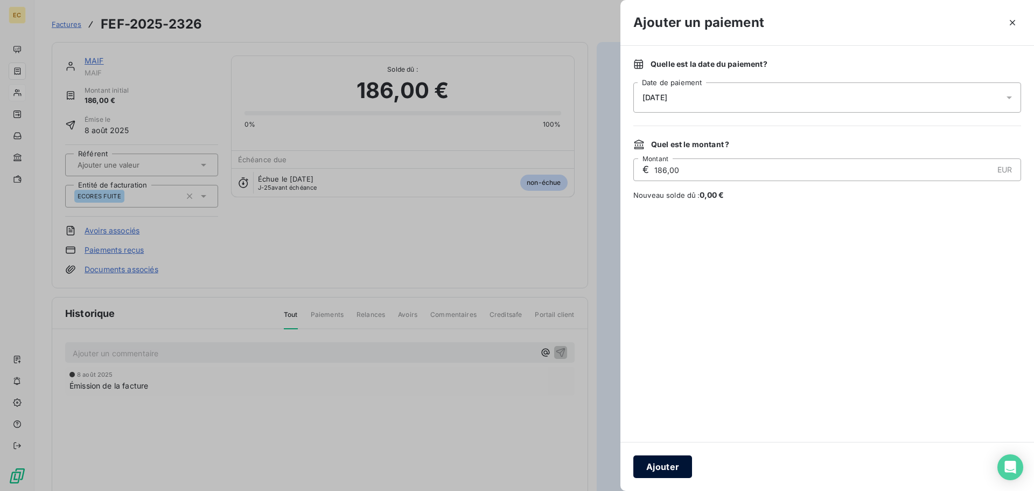
drag, startPoint x: 674, startPoint y: 467, endPoint x: 689, endPoint y: 307, distance: 160.6
click at [676, 465] on button "Ajouter" at bounding box center [662, 466] width 59 height 23
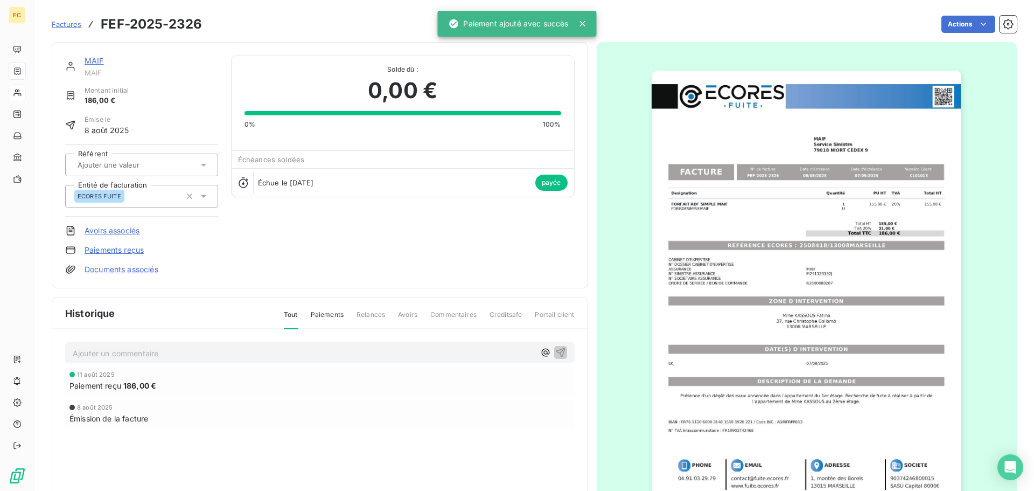
click at [71, 24] on span "Factures" at bounding box center [67, 24] width 30 height 9
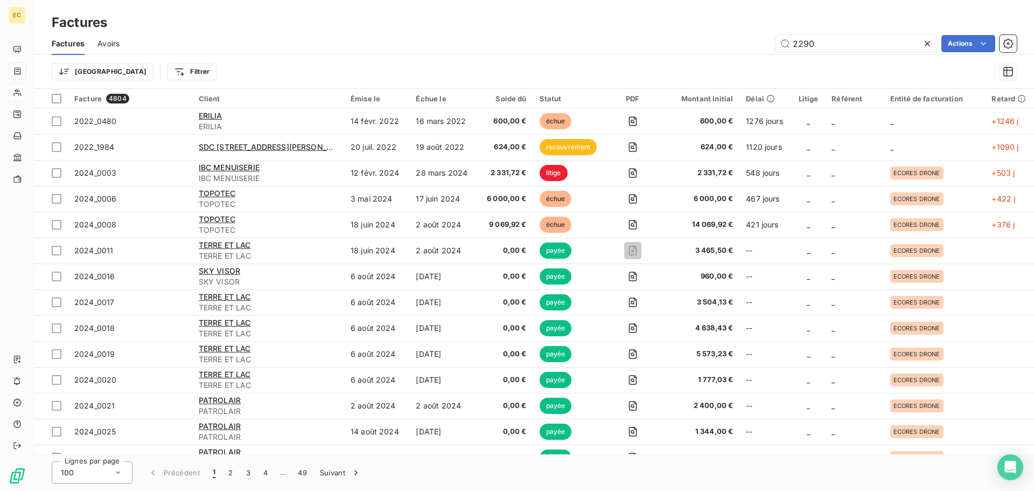
type input "2290"
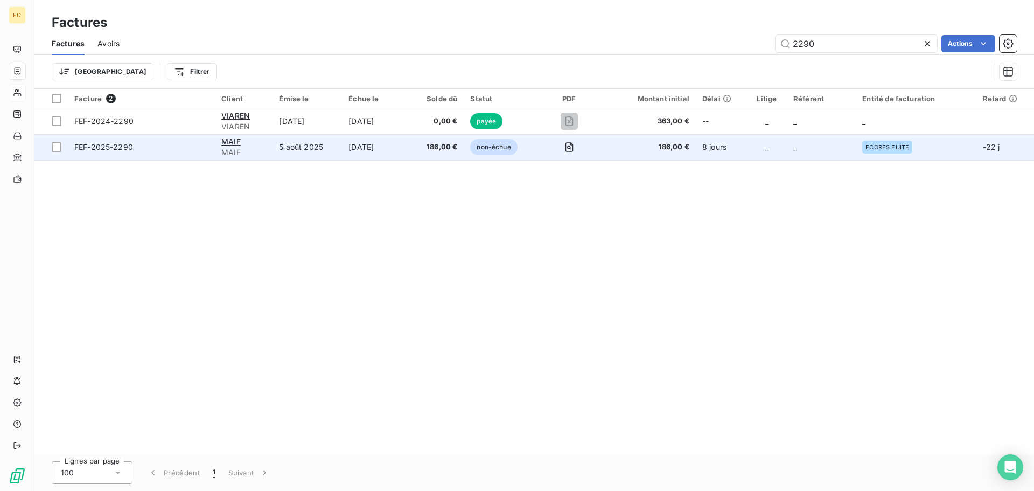
click at [150, 153] on td "FEF-2025-2290" at bounding box center [141, 147] width 147 height 26
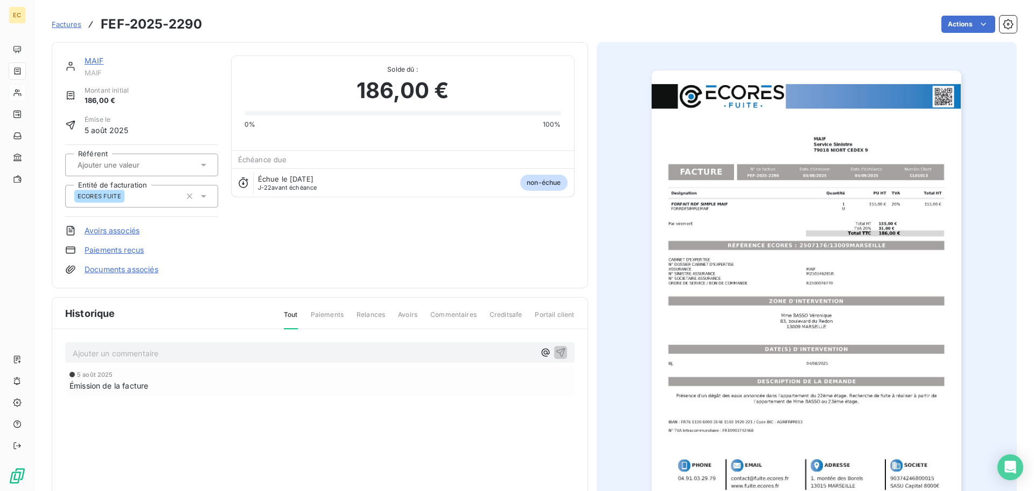
click at [101, 248] on link "Paiements reçus" at bounding box center [114, 249] width 59 height 11
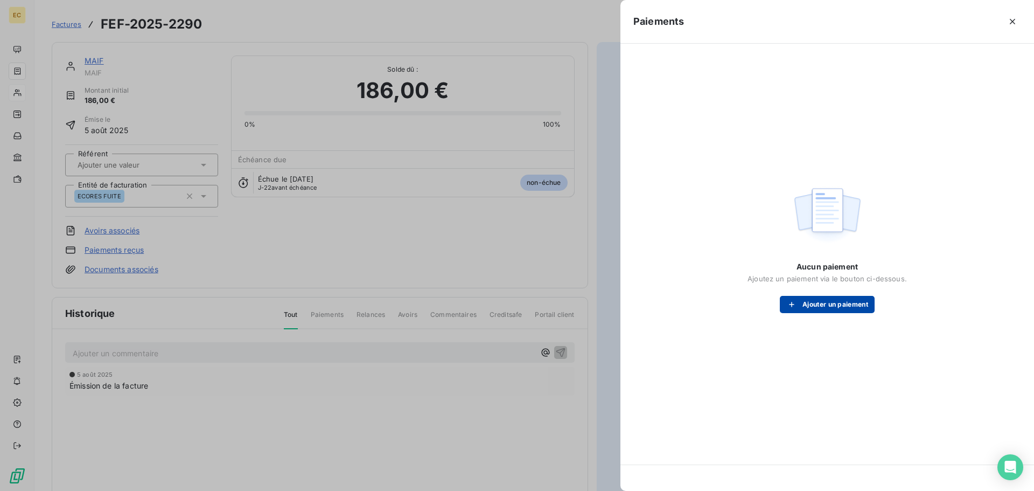
click at [829, 303] on button "Ajouter un paiement" at bounding box center [827, 304] width 95 height 17
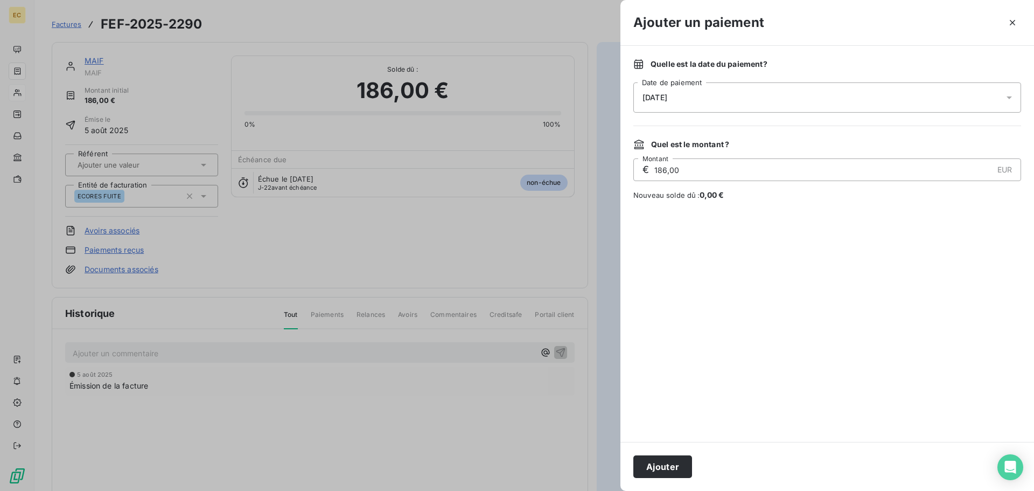
click at [747, 95] on div "[DATE]" at bounding box center [827, 97] width 388 height 30
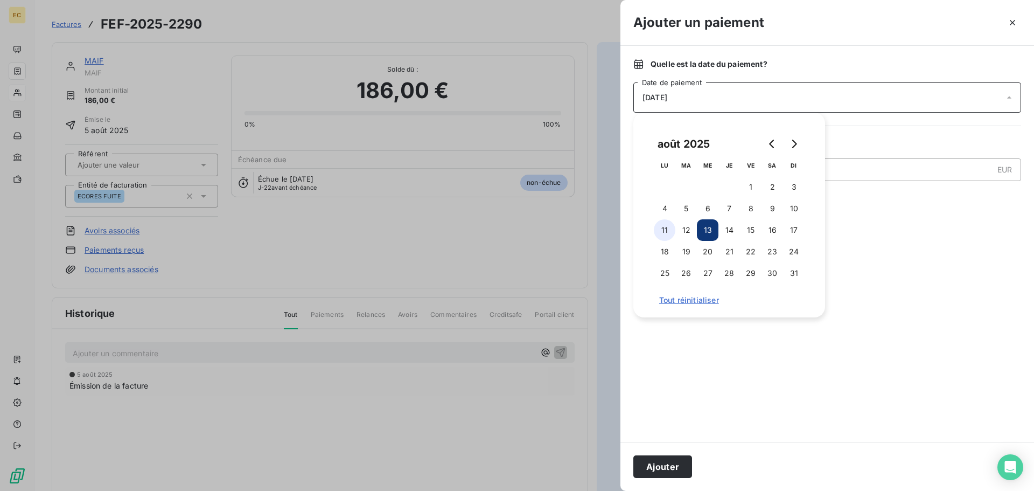
click at [656, 227] on button "11" at bounding box center [665, 230] width 22 height 22
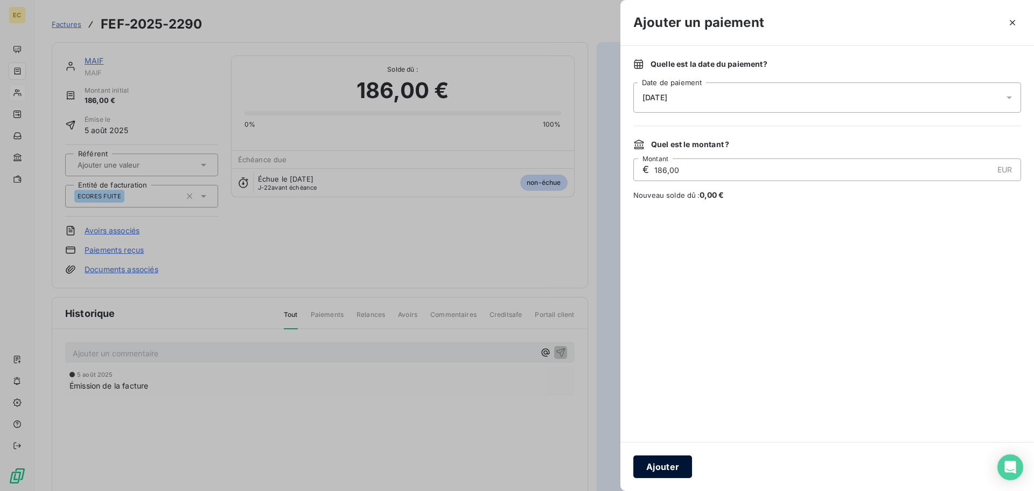
click at [666, 466] on button "Ajouter" at bounding box center [662, 466] width 59 height 23
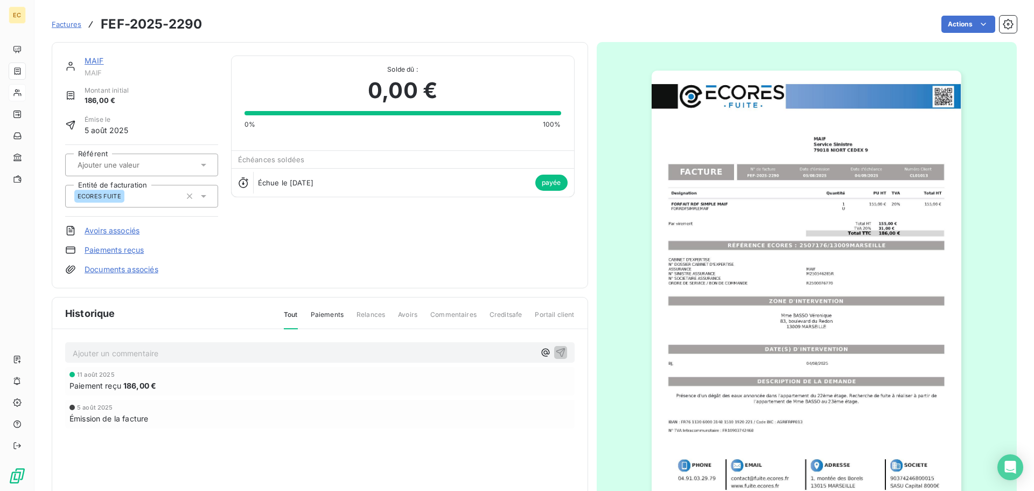
click at [58, 26] on span "Factures" at bounding box center [67, 24] width 30 height 9
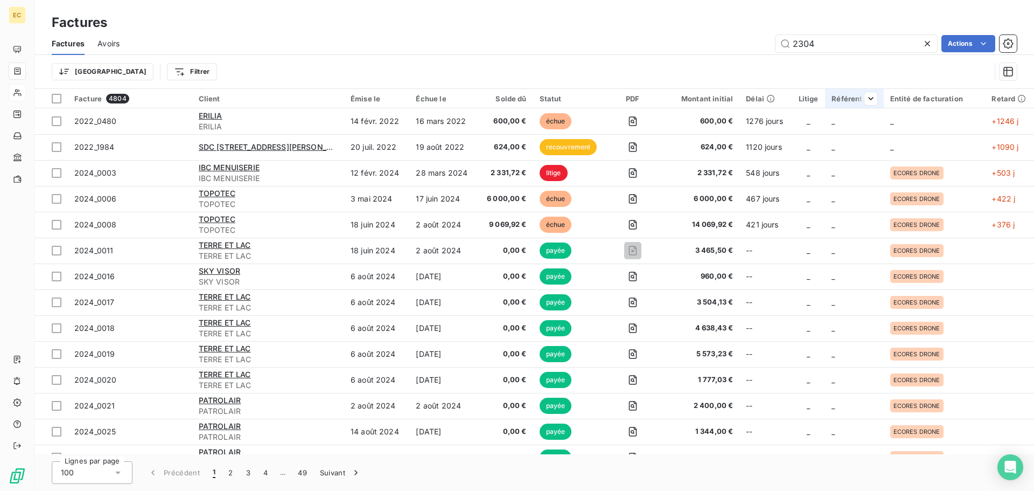
type input "2304"
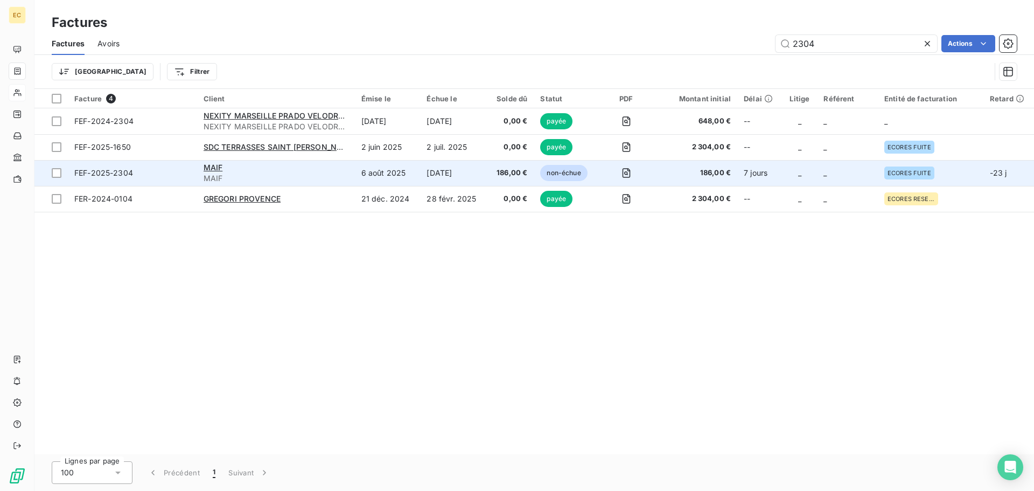
click at [278, 170] on div "MAIF" at bounding box center [276, 167] width 145 height 11
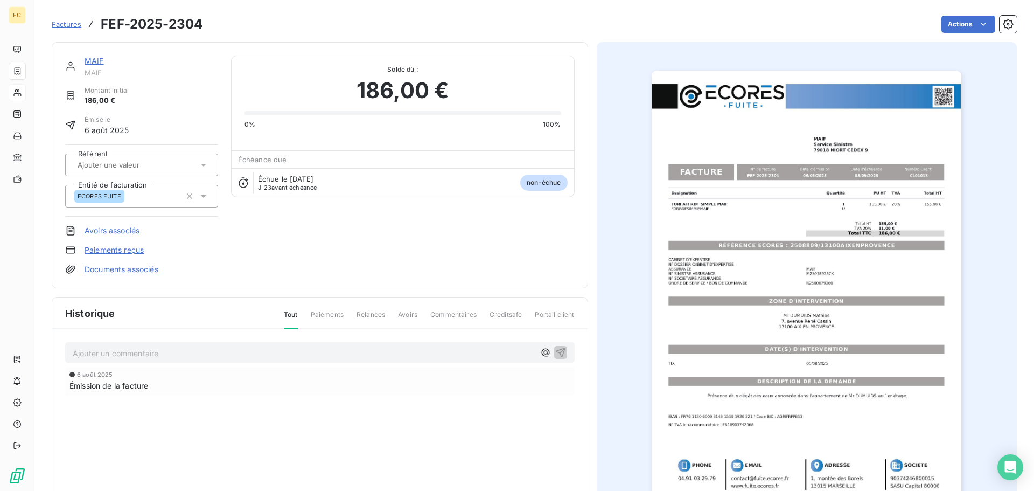
click at [130, 249] on link "Paiements reçus" at bounding box center [114, 249] width 59 height 11
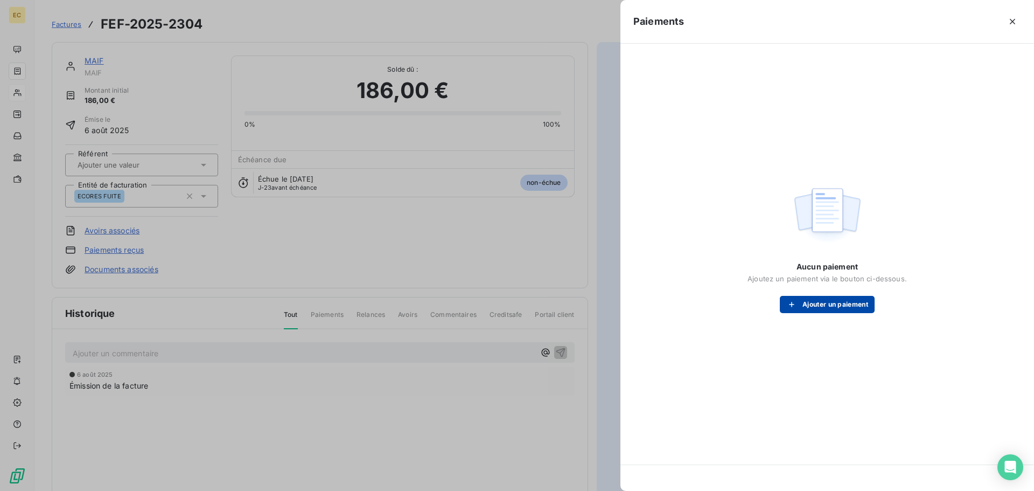
click at [834, 305] on button "Ajouter un paiement" at bounding box center [827, 304] width 95 height 17
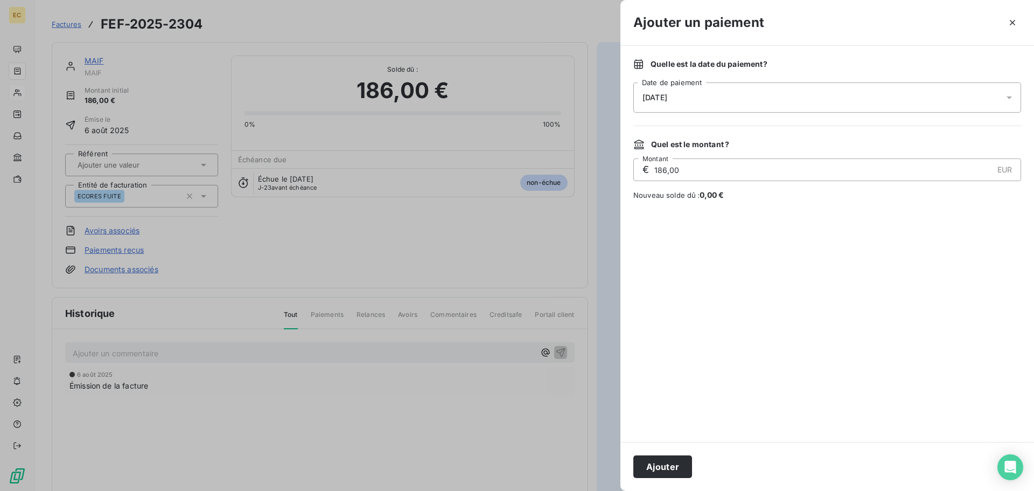
click at [714, 93] on div "[DATE]" at bounding box center [827, 97] width 388 height 30
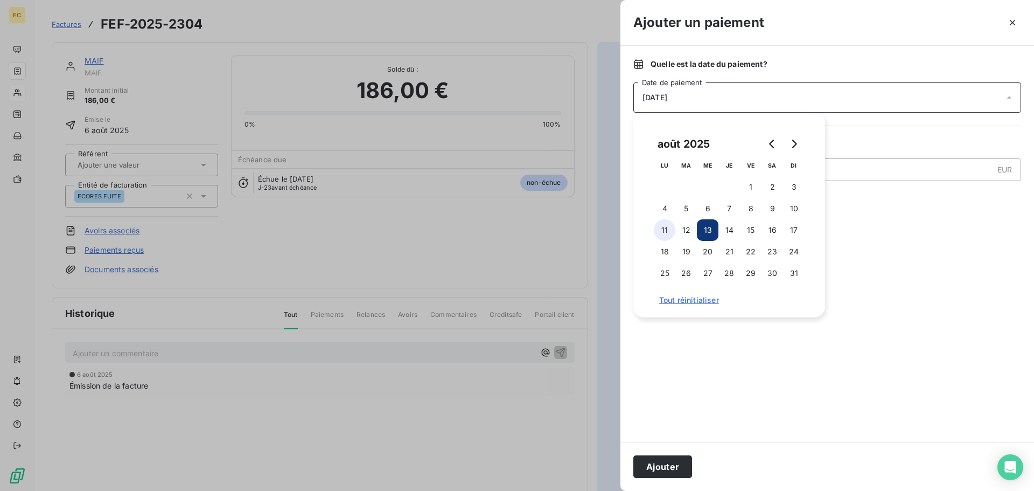
click at [660, 231] on button "11" at bounding box center [665, 230] width 22 height 22
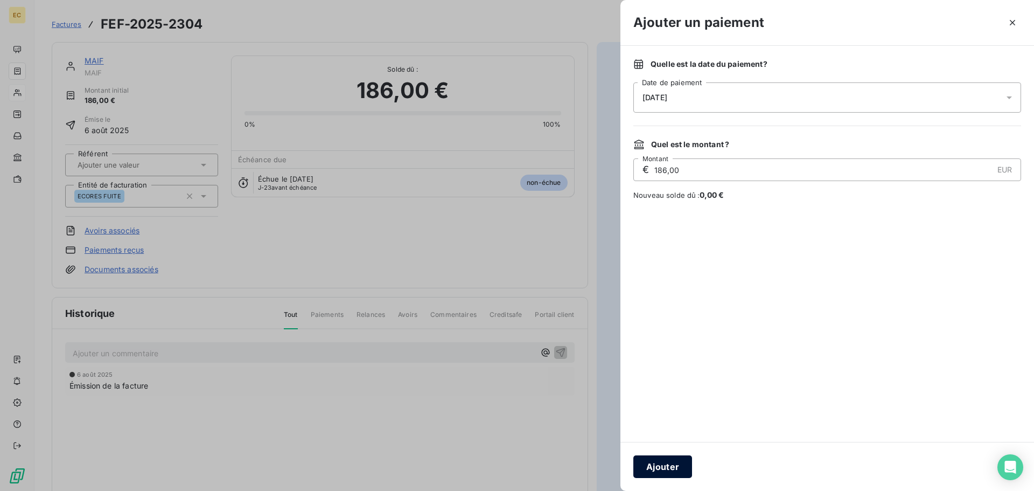
click at [674, 473] on button "Ajouter" at bounding box center [662, 466] width 59 height 23
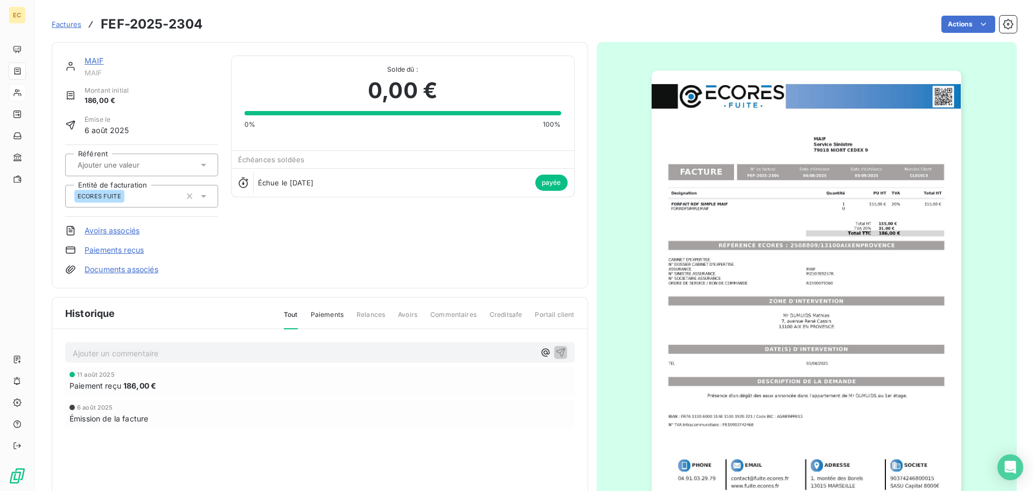
click at [62, 26] on span "Factures" at bounding box center [67, 24] width 30 height 9
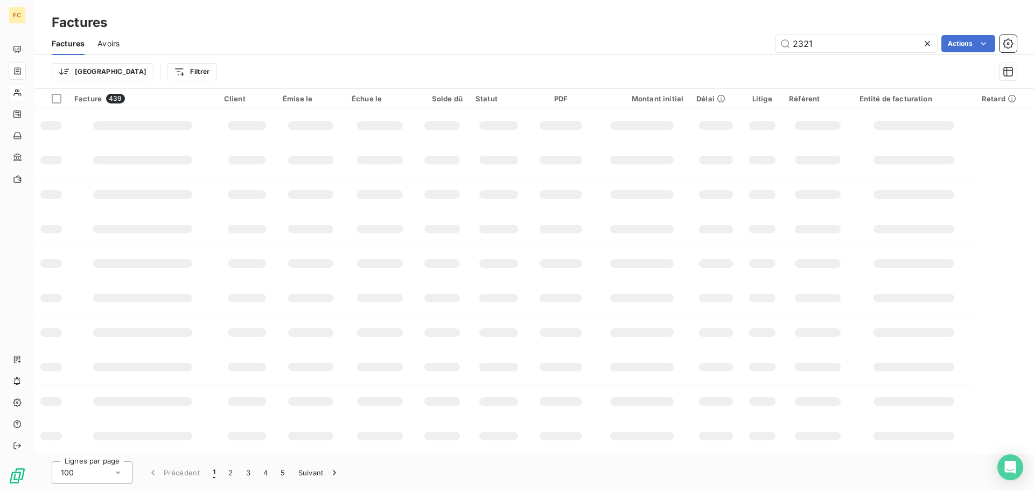
type input "2321"
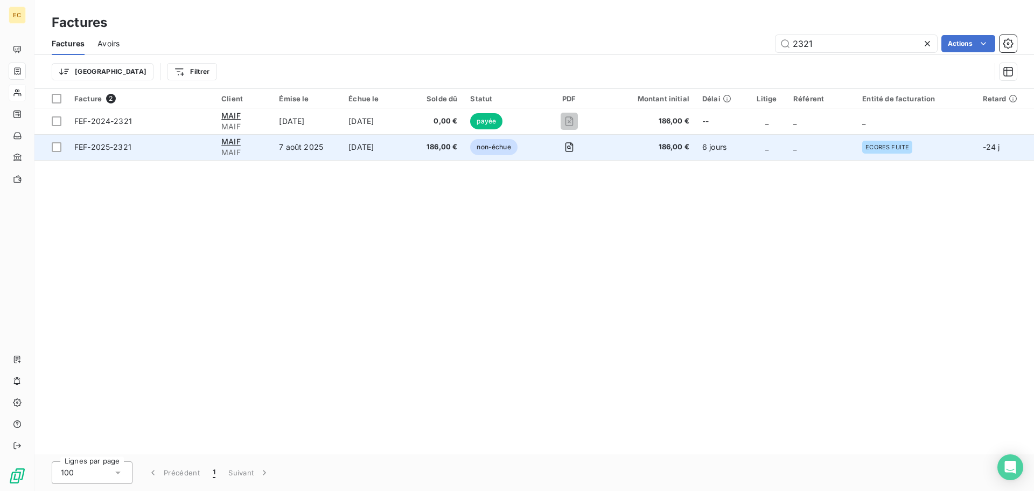
click at [296, 153] on td "7 août 2025" at bounding box center [306, 147] width 69 height 26
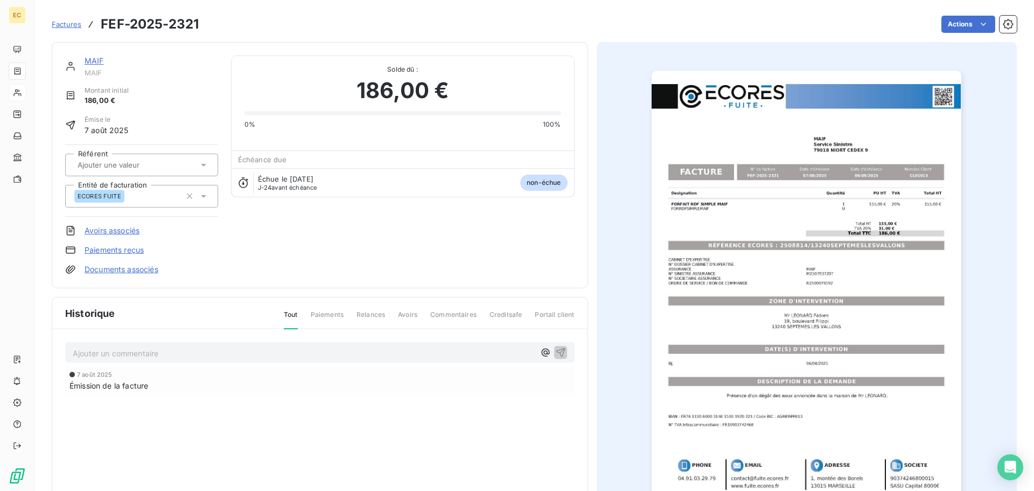
click at [125, 249] on link "Paiements reçus" at bounding box center [114, 249] width 59 height 11
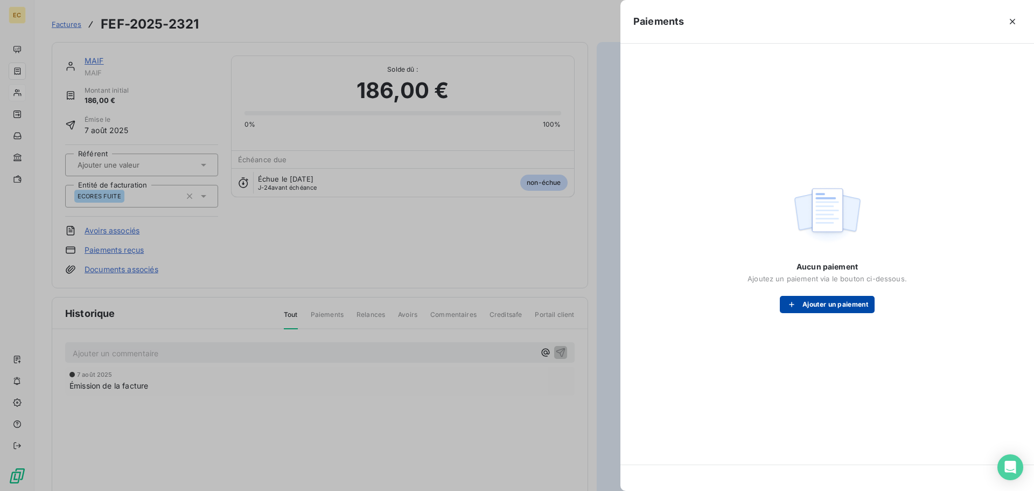
click at [825, 305] on button "Ajouter un paiement" at bounding box center [827, 304] width 95 height 17
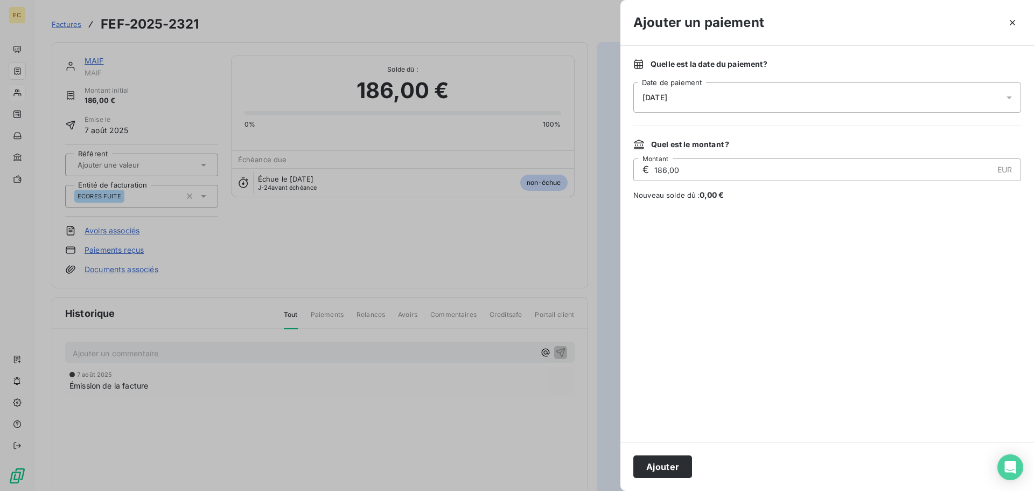
click at [719, 85] on div "[DATE]" at bounding box center [827, 97] width 388 height 30
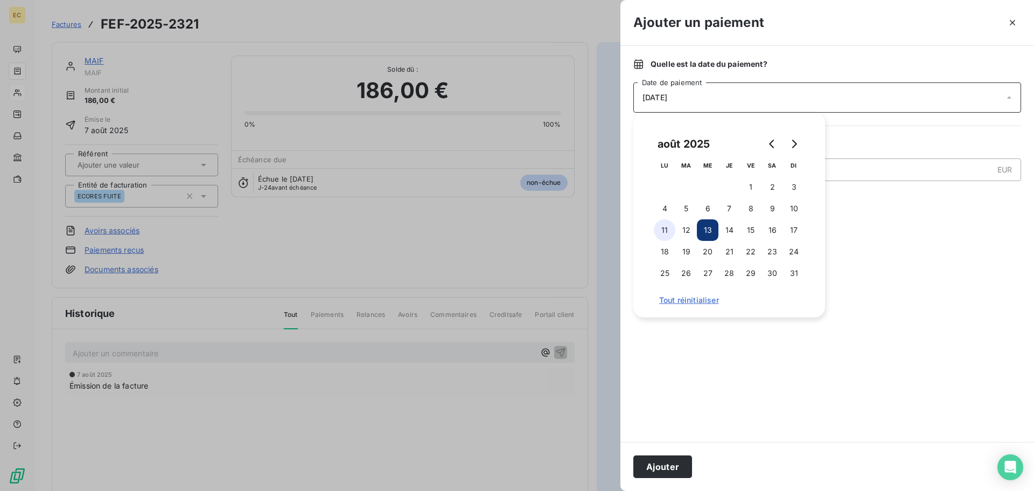
click at [669, 230] on button "11" at bounding box center [665, 230] width 22 height 22
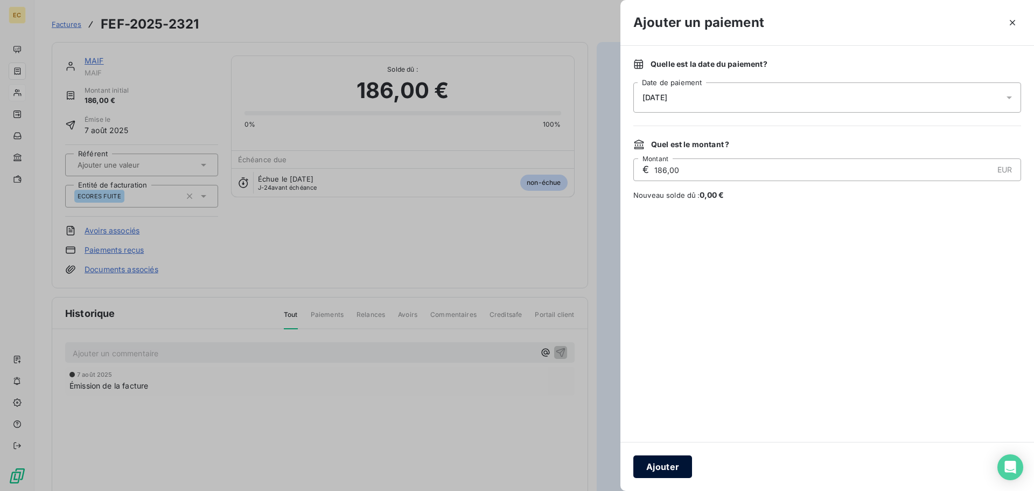
click at [675, 463] on button "Ajouter" at bounding box center [662, 466] width 59 height 23
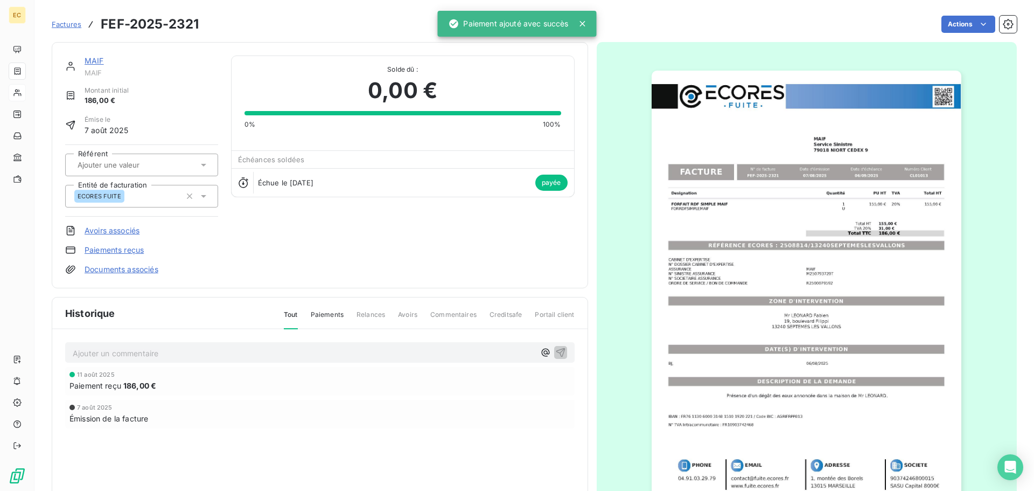
click at [65, 26] on span "Factures" at bounding box center [67, 24] width 30 height 9
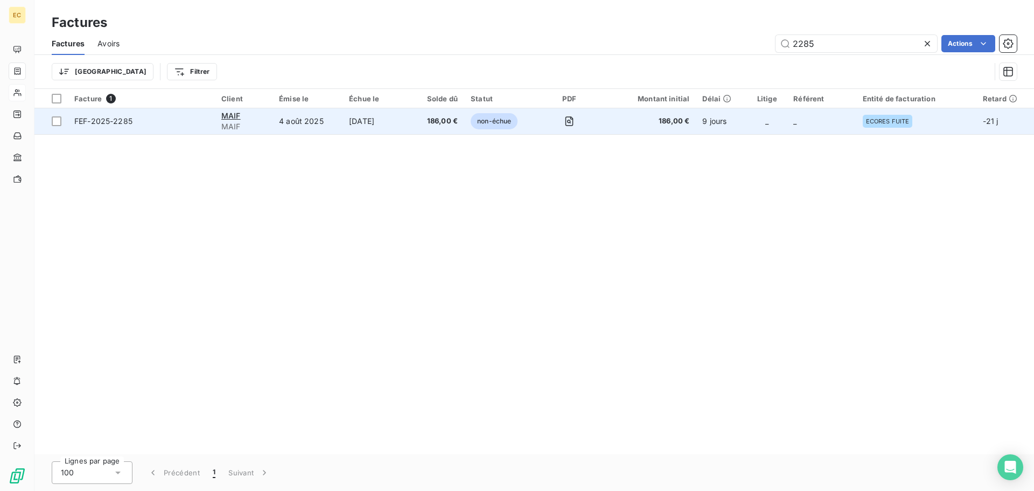
type input "2285"
click at [179, 123] on span "FEF-2025-2285" at bounding box center [141, 121] width 134 height 11
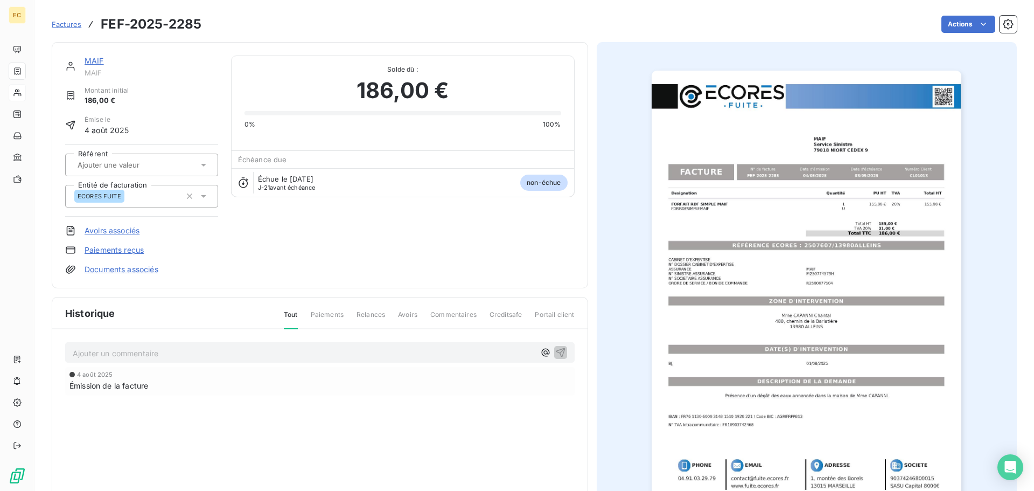
click at [121, 249] on link "Paiements reçus" at bounding box center [114, 249] width 59 height 11
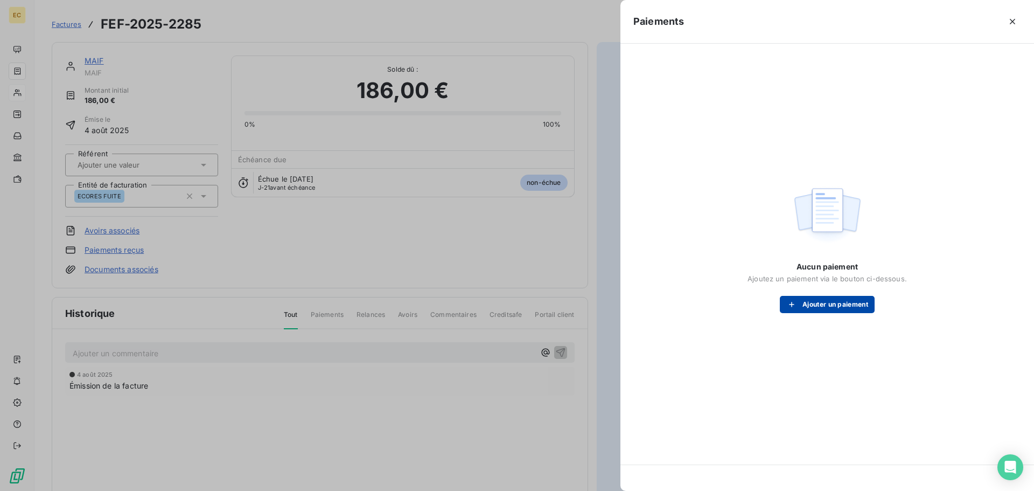
click at [828, 305] on button "Ajouter un paiement" at bounding box center [827, 304] width 95 height 17
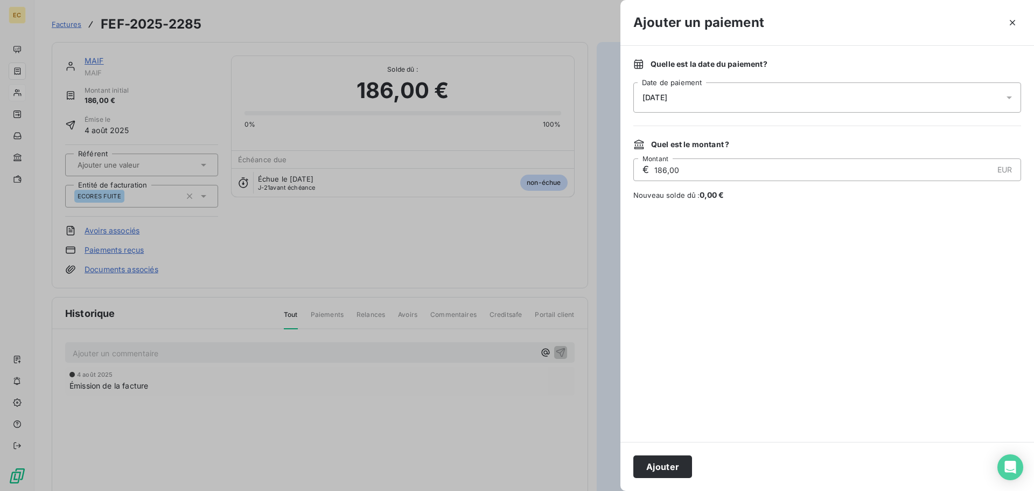
click at [667, 93] on span "[DATE]" at bounding box center [654, 97] width 25 height 9
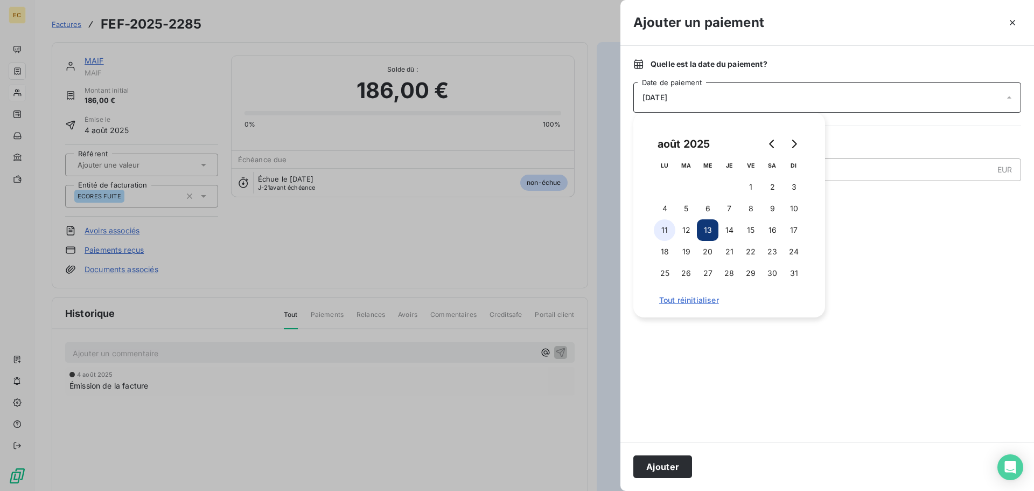
click at [660, 232] on button "11" at bounding box center [665, 230] width 22 height 22
click at [669, 468] on button "Ajouter" at bounding box center [662, 466] width 59 height 23
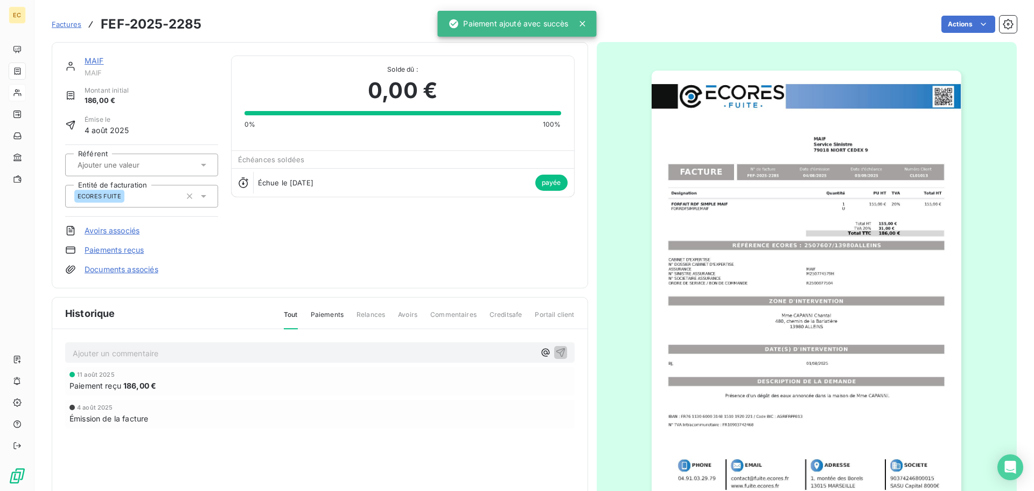
click at [69, 25] on span "Factures" at bounding box center [67, 24] width 30 height 9
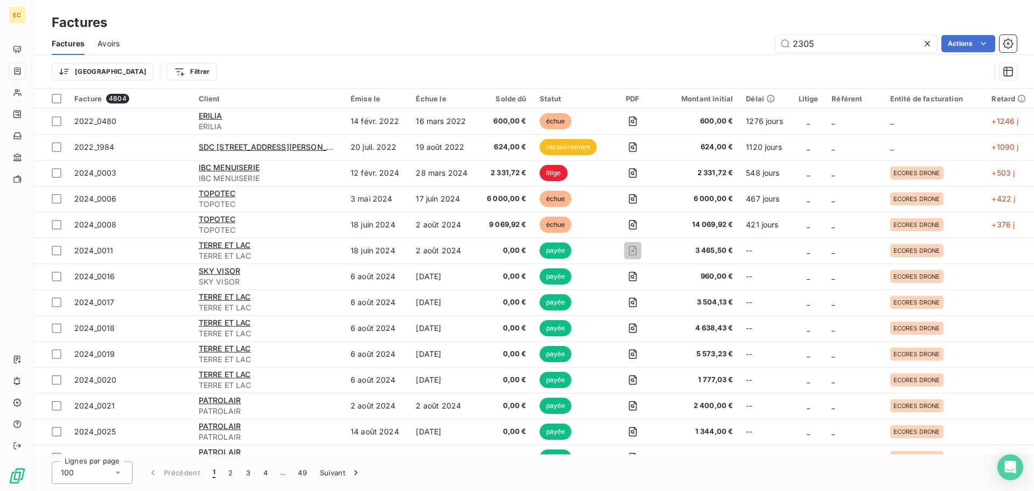
type input "2305"
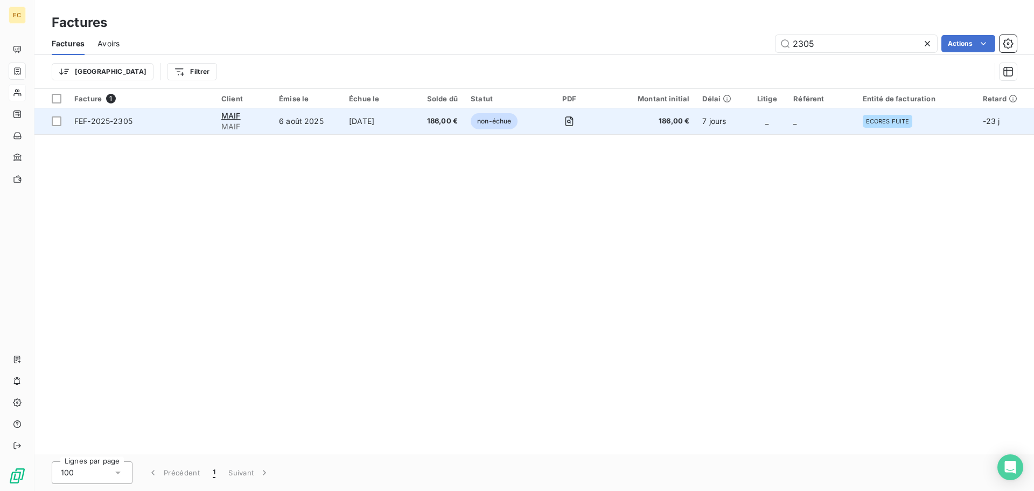
click at [155, 111] on td "FEF-2025-2305" at bounding box center [141, 121] width 147 height 26
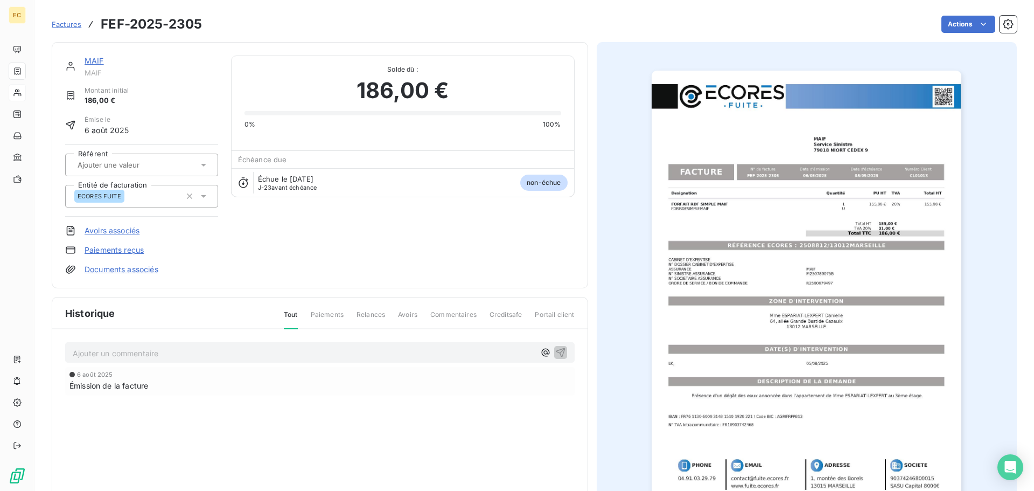
click at [121, 250] on link "Paiements reçus" at bounding box center [114, 249] width 59 height 11
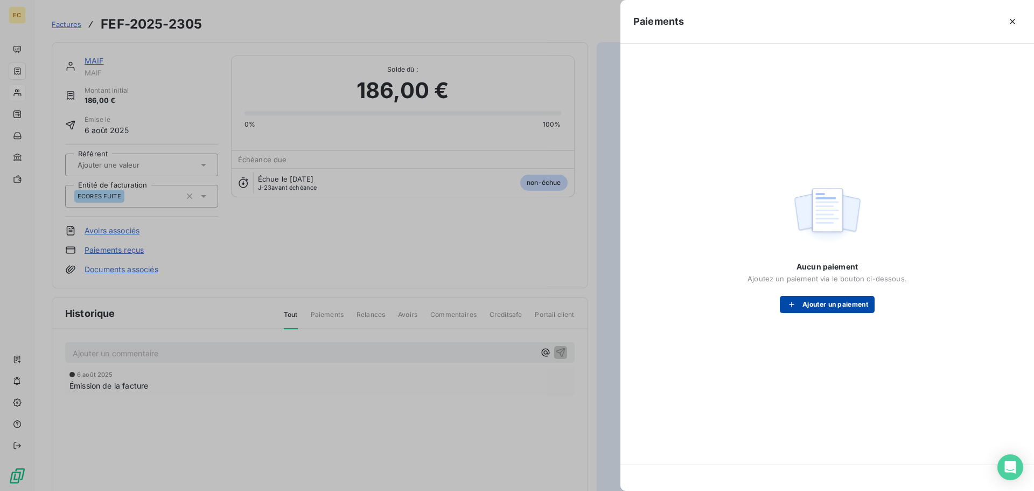
click at [811, 307] on button "Ajouter un paiement" at bounding box center [827, 304] width 95 height 17
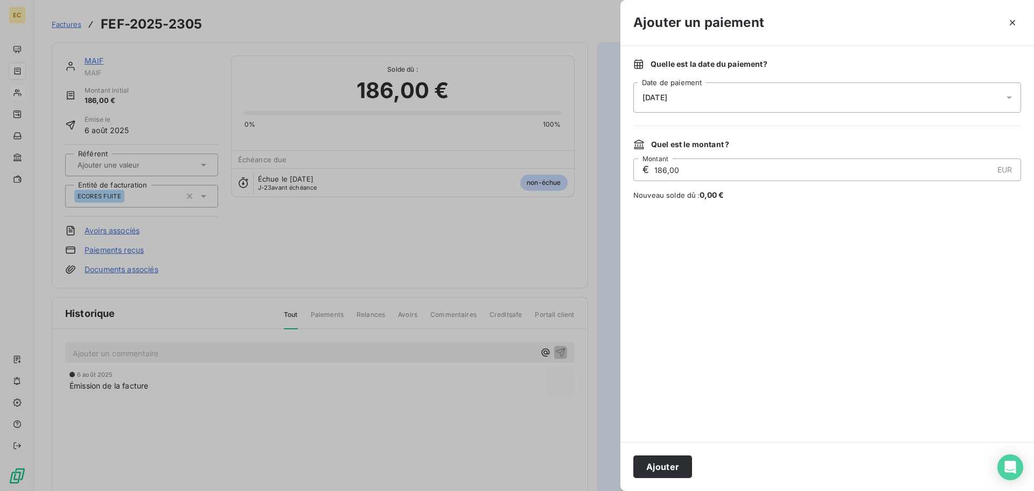
click at [746, 95] on div "[DATE]" at bounding box center [827, 97] width 388 height 30
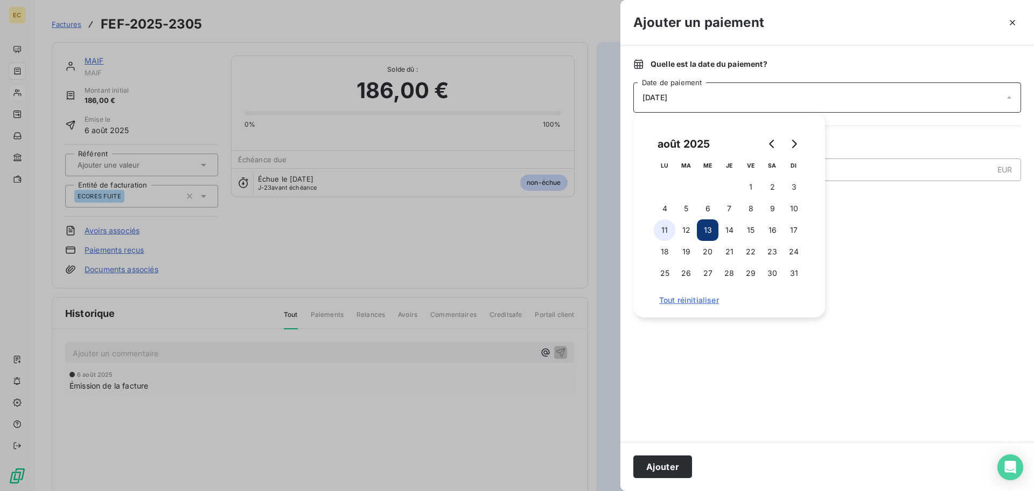
click at [664, 234] on button "11" at bounding box center [665, 230] width 22 height 22
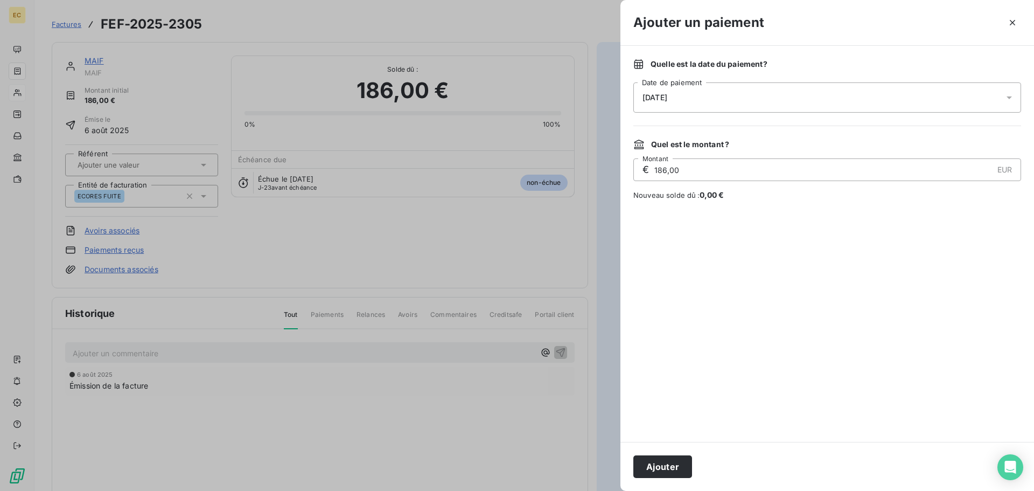
drag, startPoint x: 659, startPoint y: 468, endPoint x: 479, endPoint y: 214, distance: 312.1
click at [659, 464] on button "Ajouter" at bounding box center [662, 466] width 59 height 23
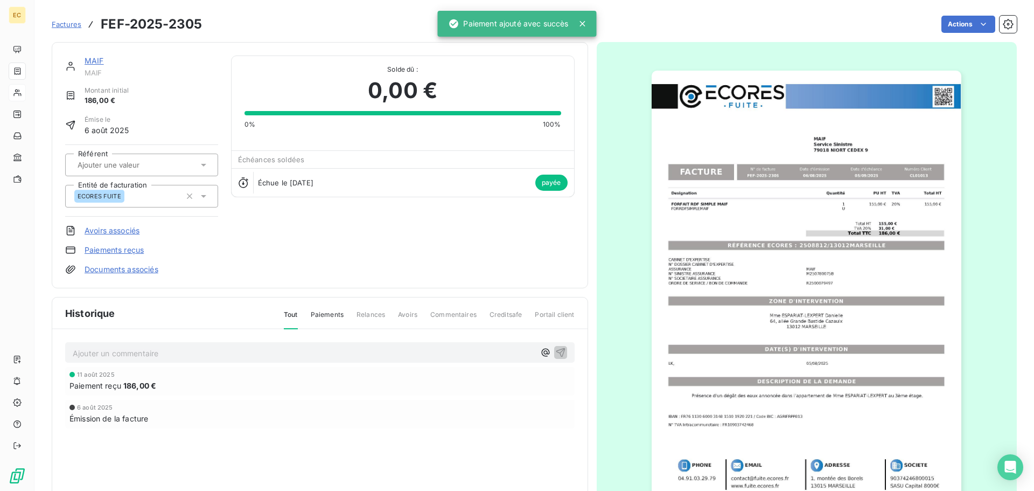
click at [62, 22] on span "Factures" at bounding box center [67, 24] width 30 height 9
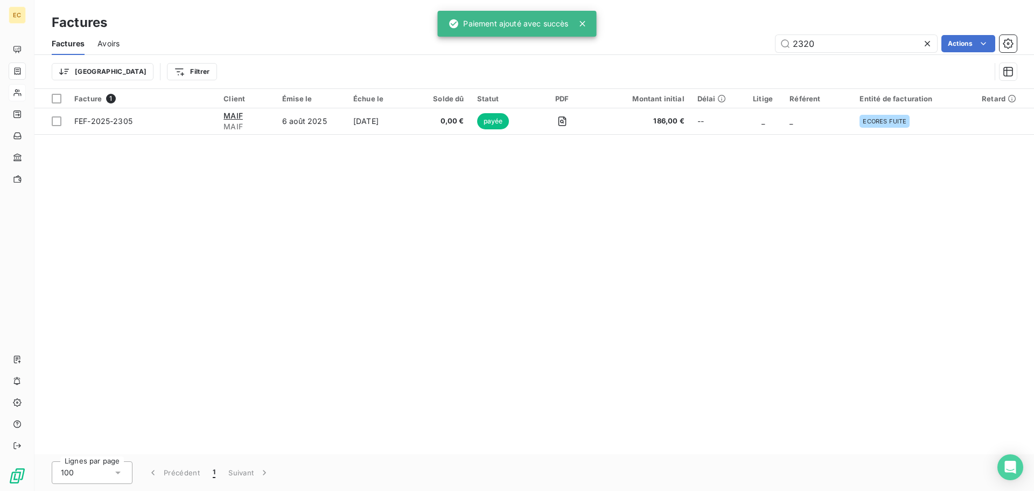
type input "2320"
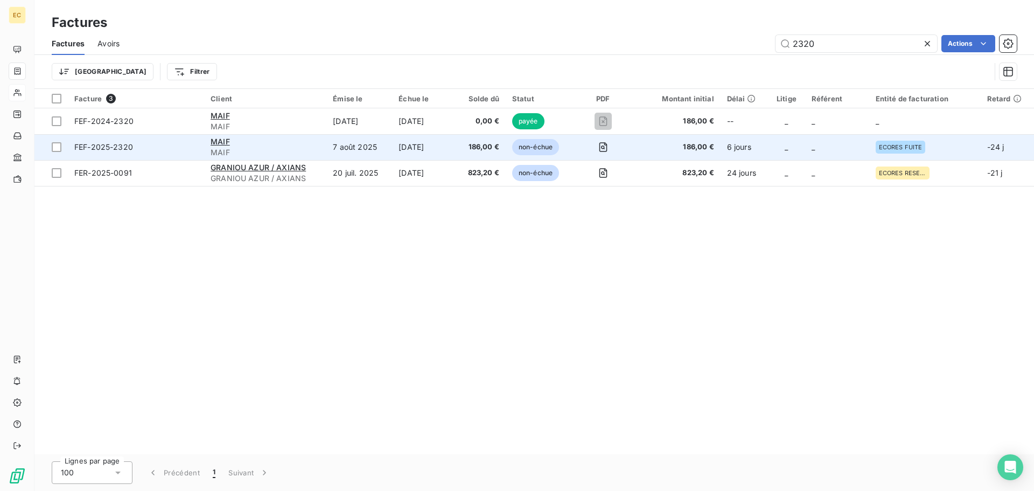
click at [149, 142] on span "FEF-2025-2320" at bounding box center [135, 147] width 123 height 11
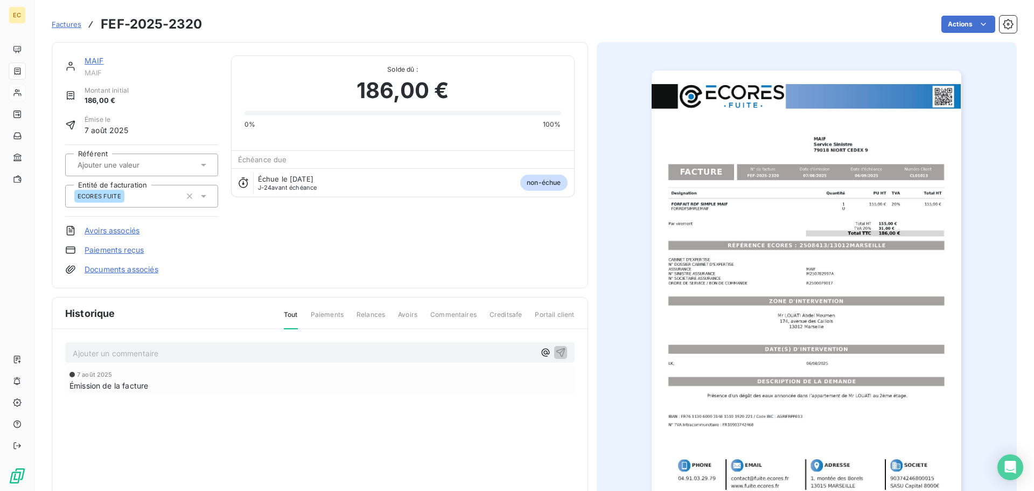
click at [123, 251] on link "Paiements reçus" at bounding box center [114, 249] width 59 height 11
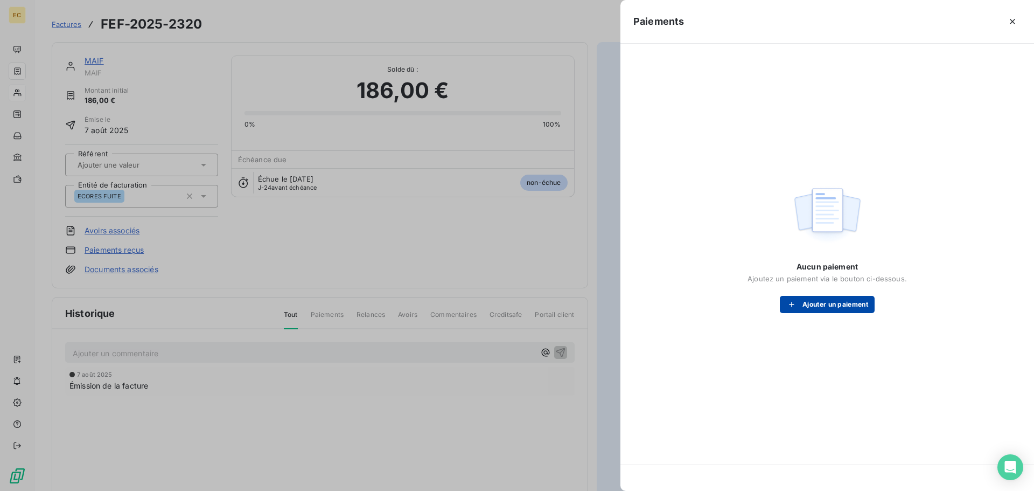
drag, startPoint x: 817, startPoint y: 307, endPoint x: 817, endPoint y: 302, distance: 5.4
click at [817, 302] on button "Ajouter un paiement" at bounding box center [827, 304] width 95 height 17
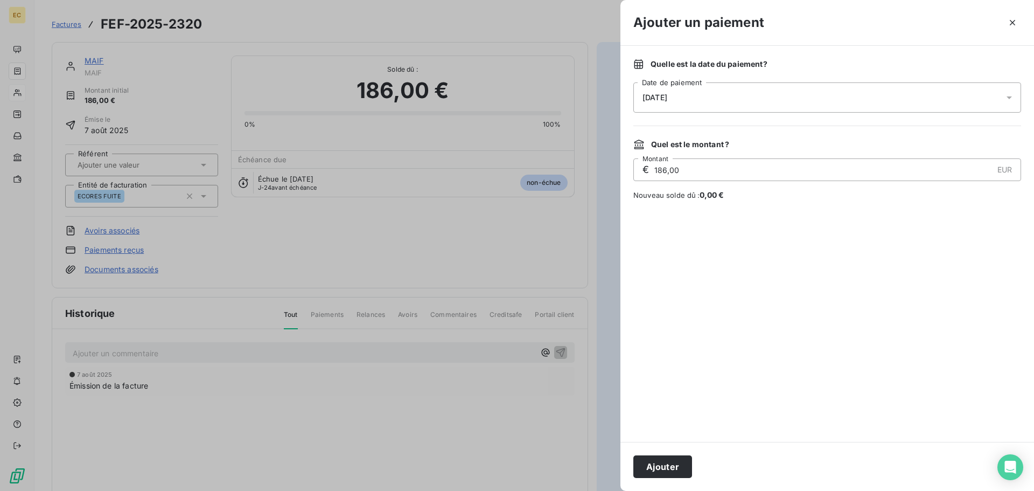
click at [698, 87] on div "[DATE]" at bounding box center [827, 97] width 388 height 30
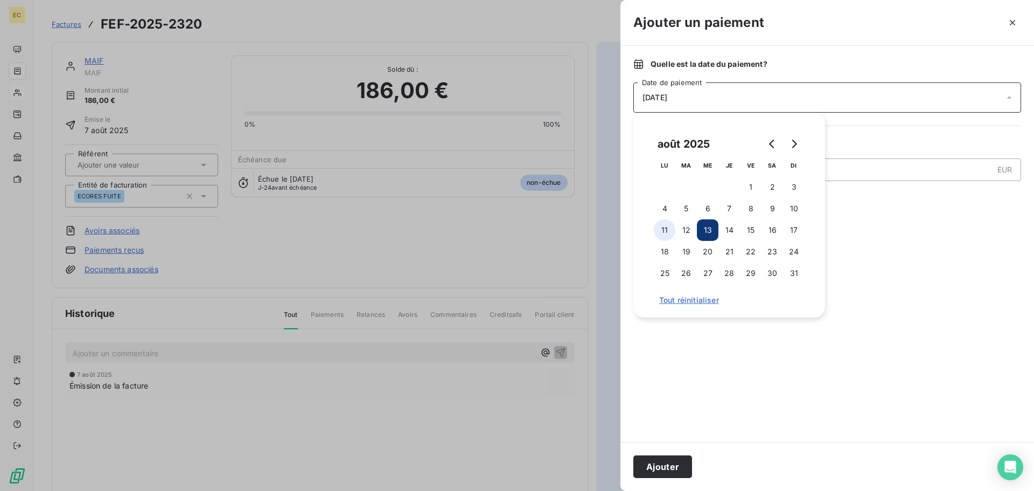
click at [666, 226] on button "11" at bounding box center [665, 230] width 22 height 22
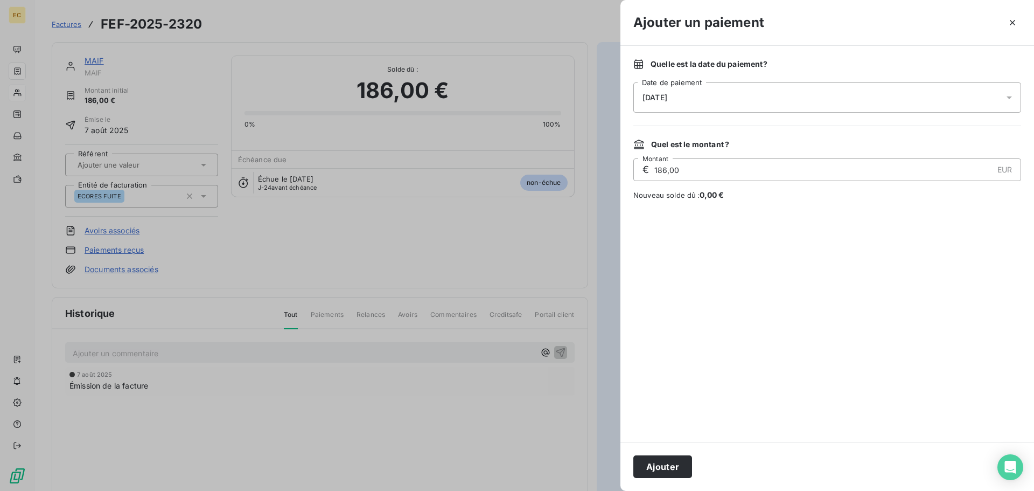
drag, startPoint x: 685, startPoint y: 462, endPoint x: 865, endPoint y: 377, distance: 199.4
click at [684, 461] on button "Ajouter" at bounding box center [662, 466] width 59 height 23
